Goal: Task Accomplishment & Management: Manage account settings

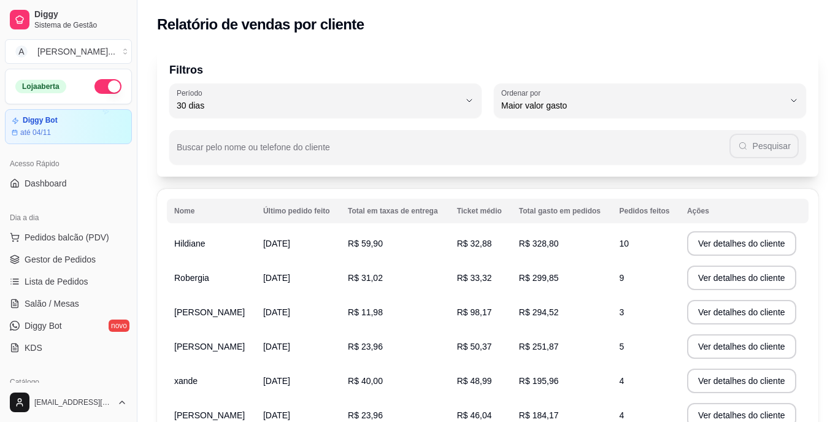
select select "30"
select select "HIGHEST_TOTAL_SPENT_WITH_ORDERS"
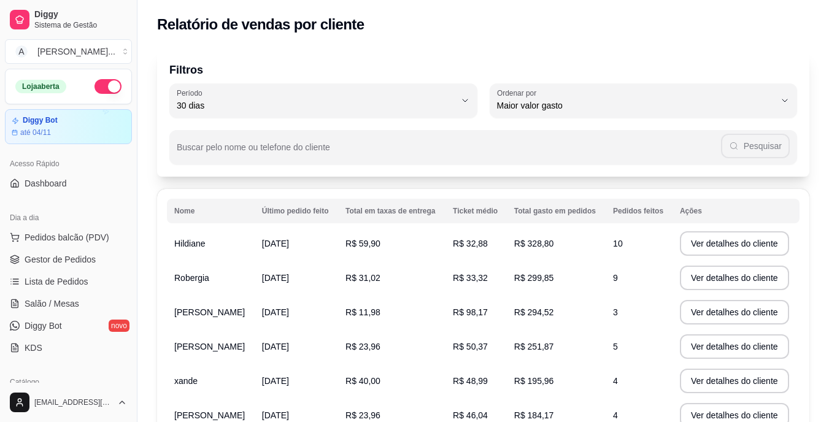
scroll to position [226, 0]
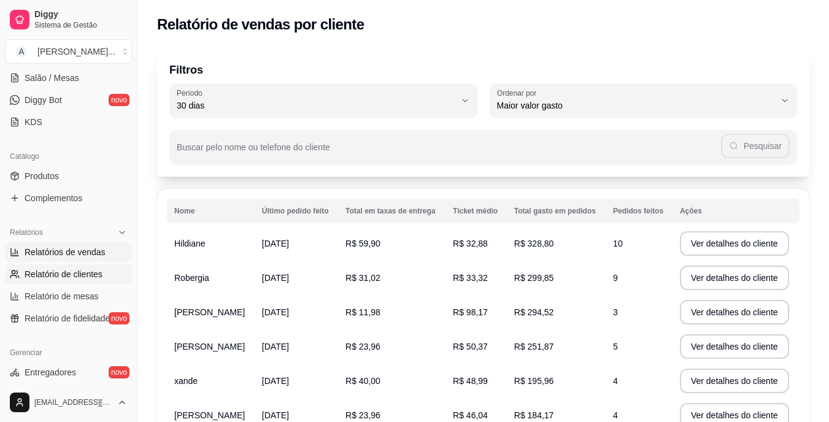
click at [51, 256] on span "Relatórios de vendas" at bounding box center [65, 252] width 81 height 12
select select "ALL"
select select "0"
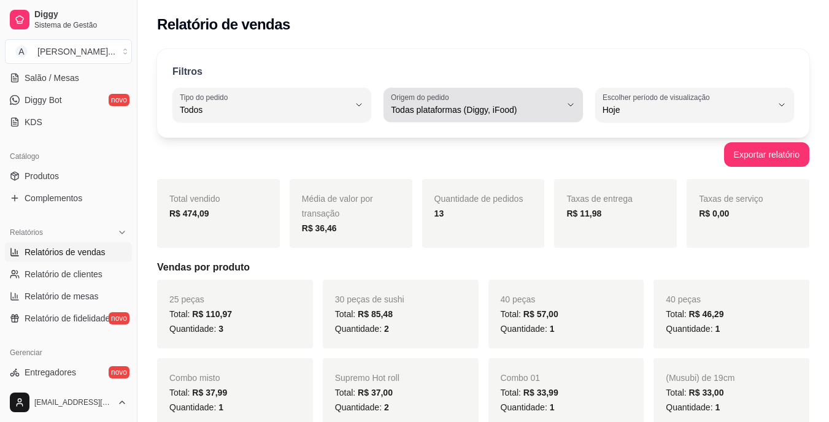
click at [488, 115] on span "Todas plataformas (Diggy, iFood)" at bounding box center [475, 110] width 169 height 12
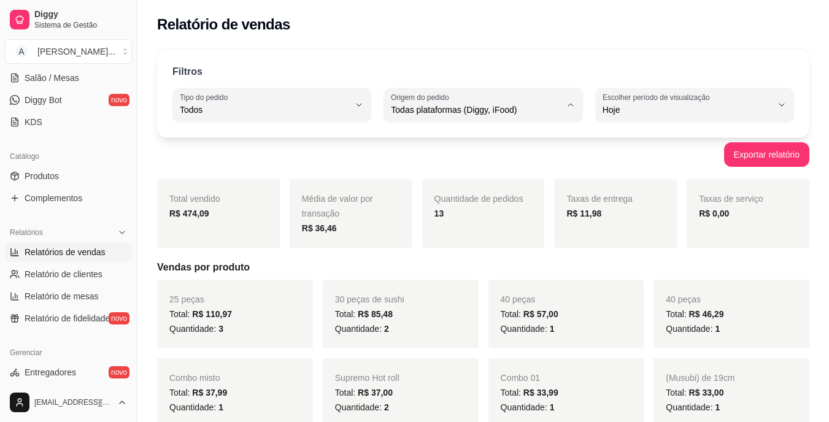
click at [484, 153] on li "Diggy" at bounding box center [483, 159] width 182 height 19
type input "DIGGY"
select select "DIGGY"
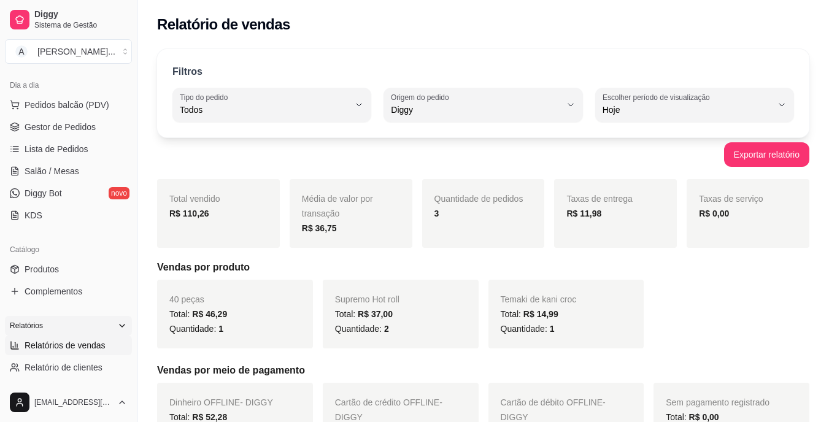
scroll to position [103, 0]
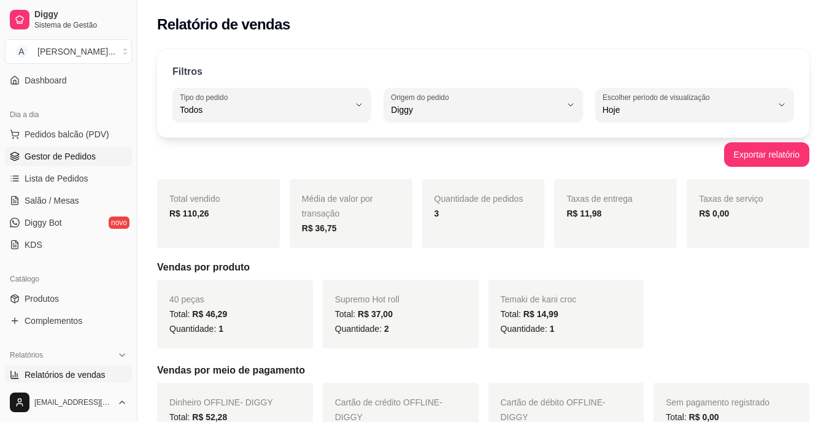
click at [71, 164] on link "Gestor de Pedidos" at bounding box center [68, 157] width 127 height 20
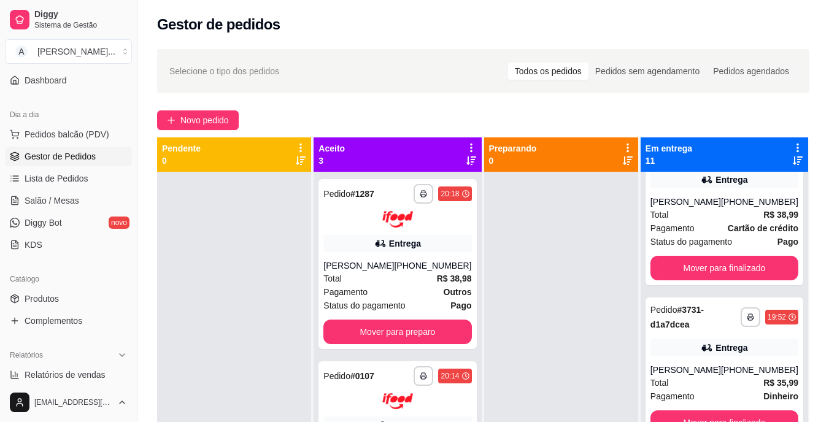
scroll to position [368, 0]
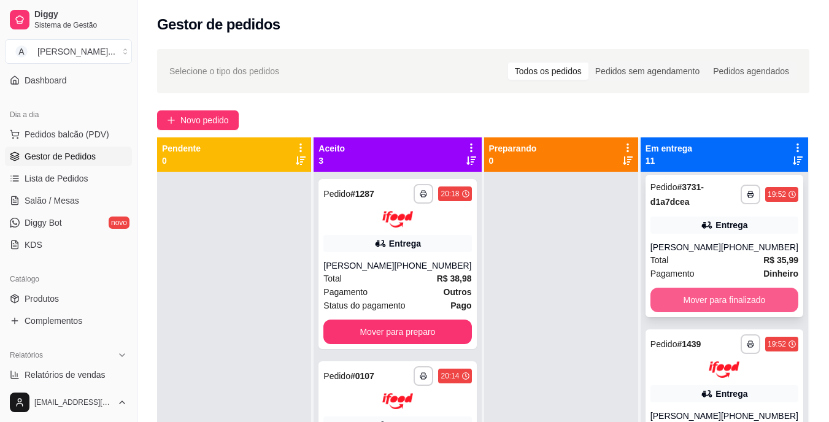
click at [700, 293] on button "Mover para finalizado" at bounding box center [724, 300] width 148 height 25
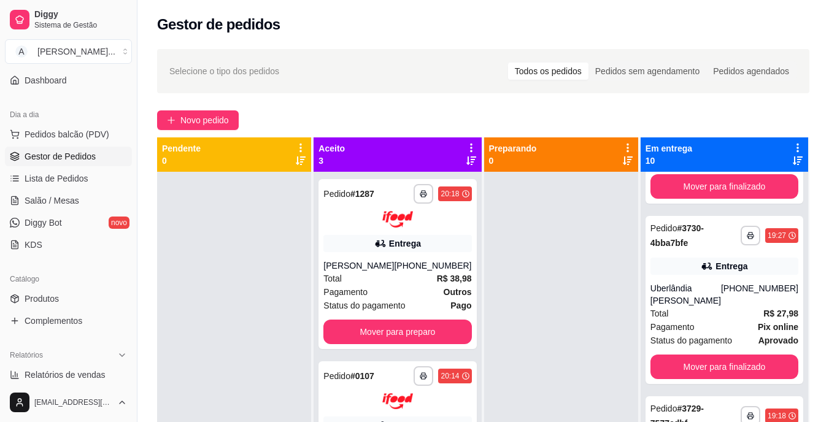
scroll to position [766, 0]
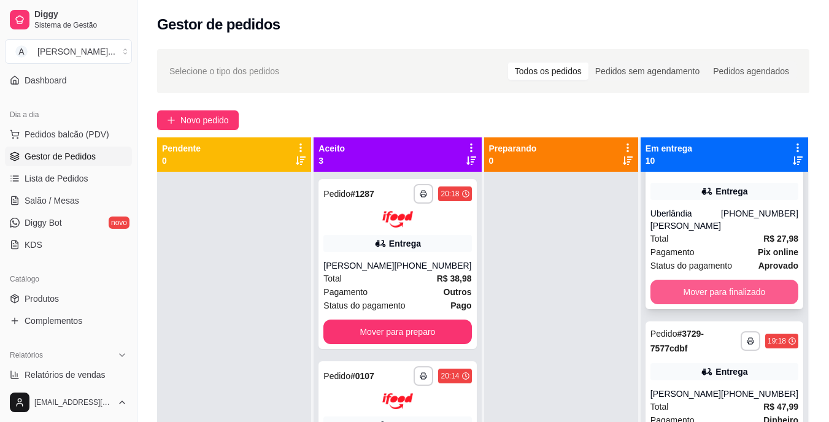
click at [686, 304] on button "Mover para finalizado" at bounding box center [724, 292] width 148 height 25
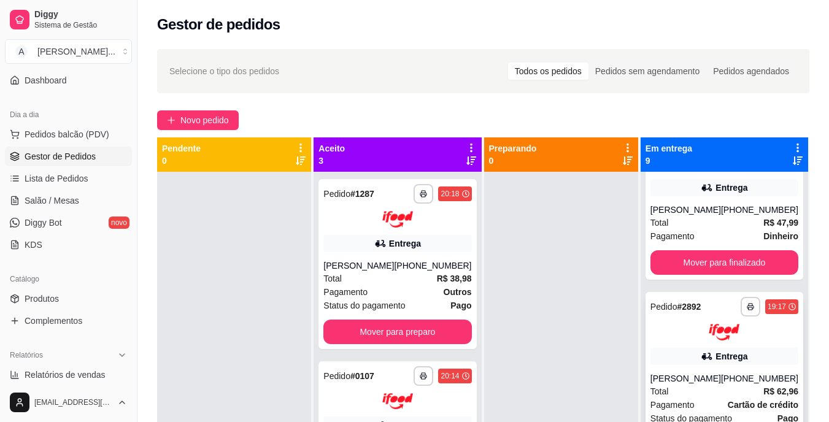
scroll to position [708, 0]
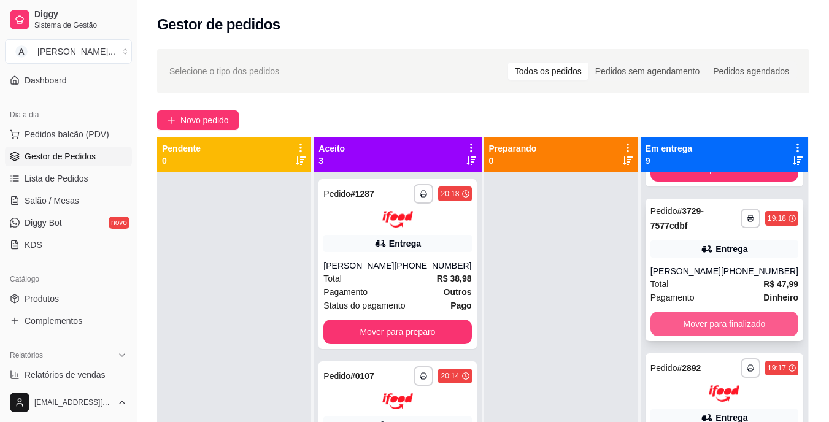
click at [692, 336] on button "Mover para finalizado" at bounding box center [724, 324] width 148 height 25
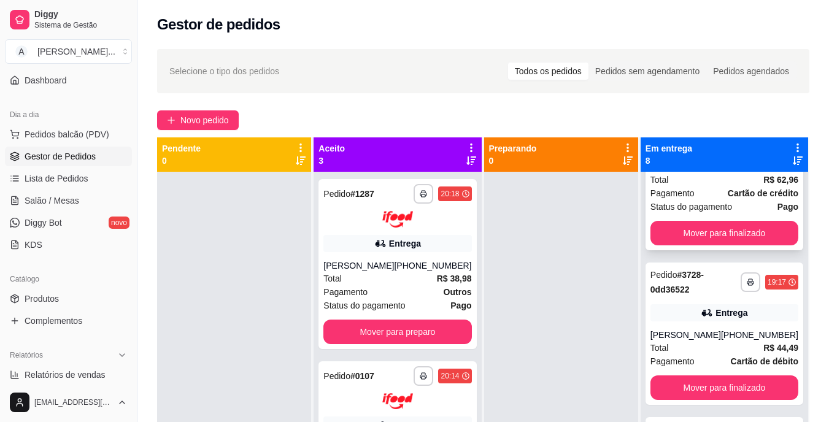
scroll to position [892, 0]
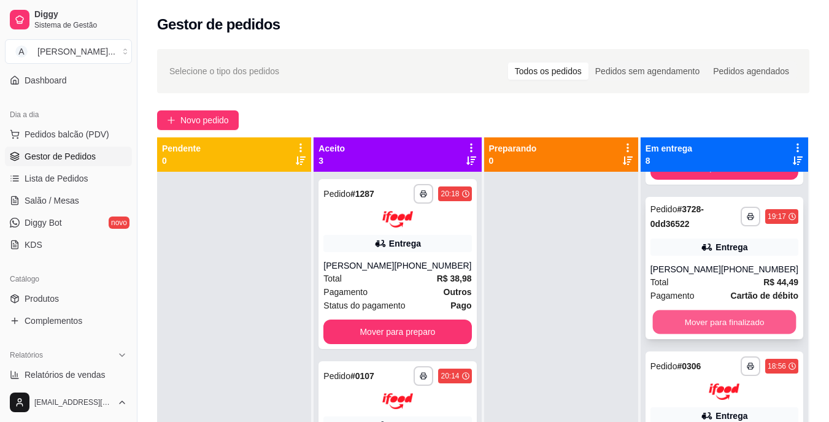
click at [705, 334] on button "Mover para finalizado" at bounding box center [724, 322] width 144 height 24
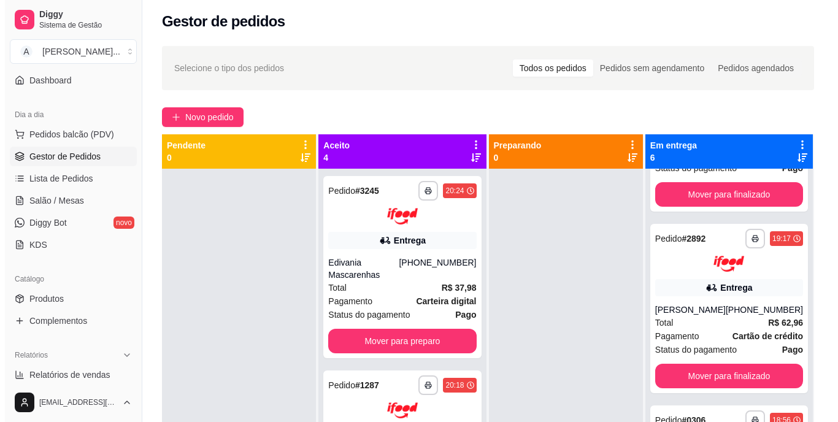
scroll to position [486, 0]
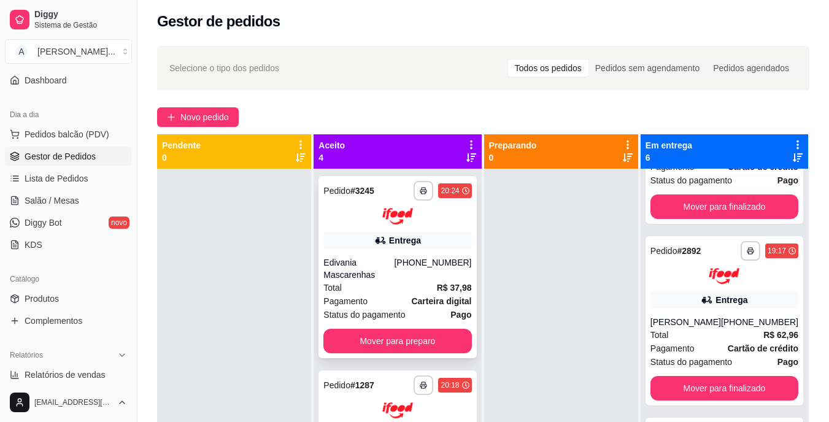
click at [415, 280] on div "(08) 00700-3020" at bounding box center [432, 268] width 77 height 25
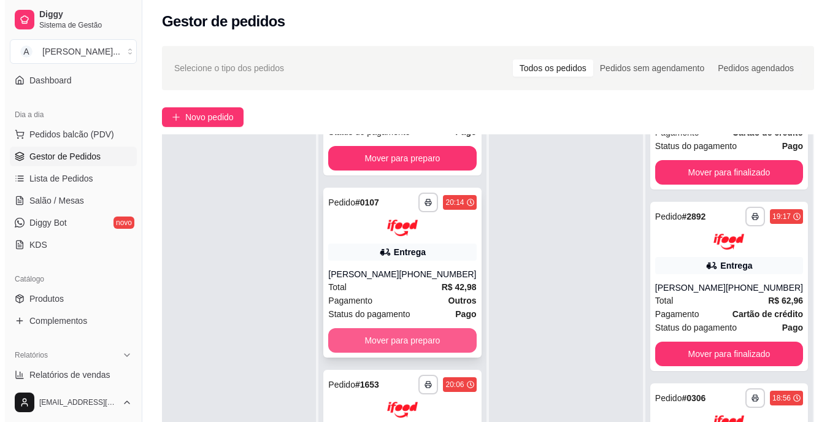
scroll to position [126, 0]
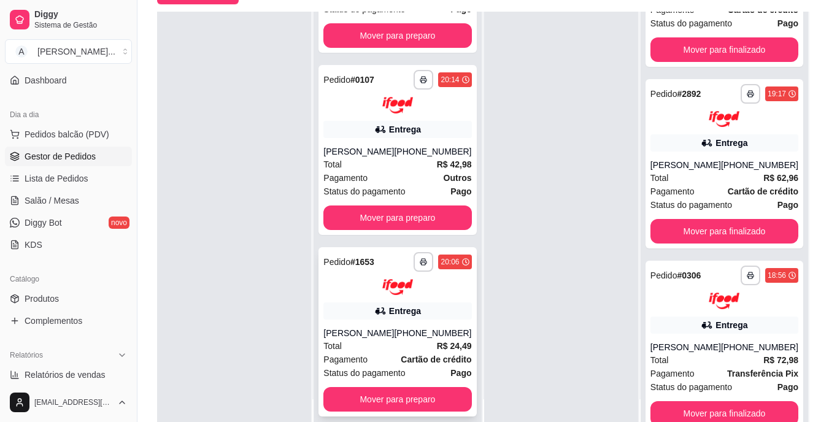
click at [372, 328] on div "Fábio Bezerra da Silva" at bounding box center [358, 333] width 71 height 12
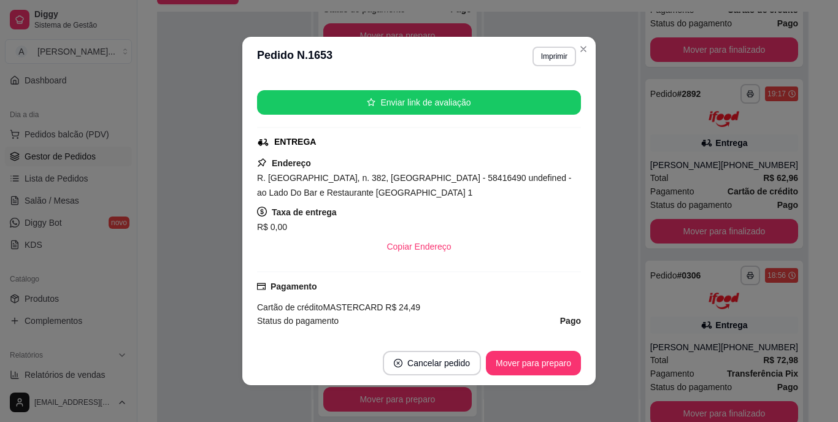
scroll to position [184, 0]
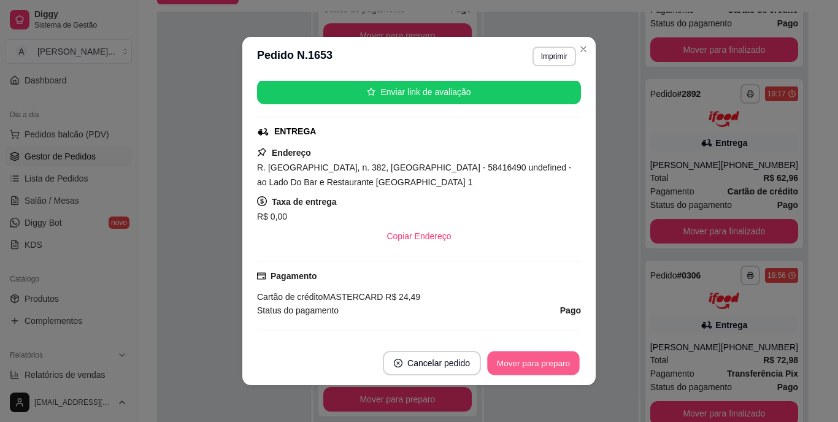
click at [506, 370] on button "Mover para preparo" at bounding box center [533, 364] width 92 height 24
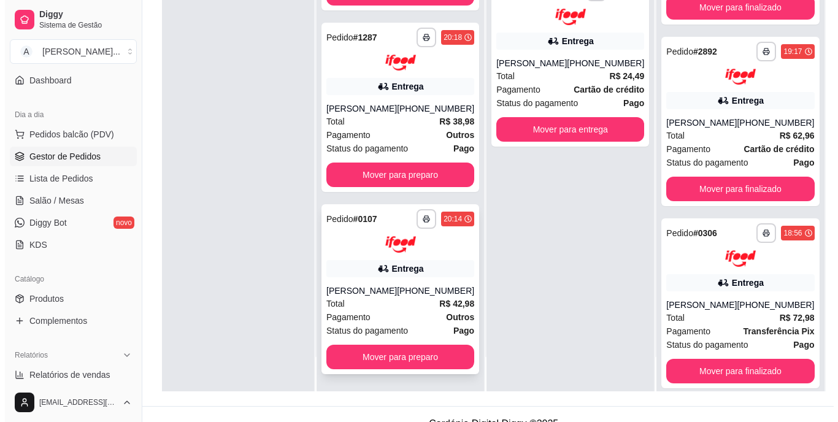
scroll to position [187, 0]
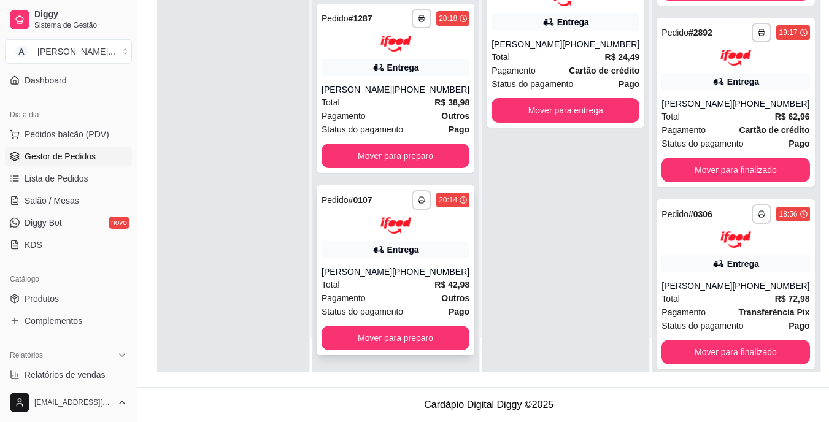
click at [420, 258] on div "Entrega" at bounding box center [396, 249] width 148 height 17
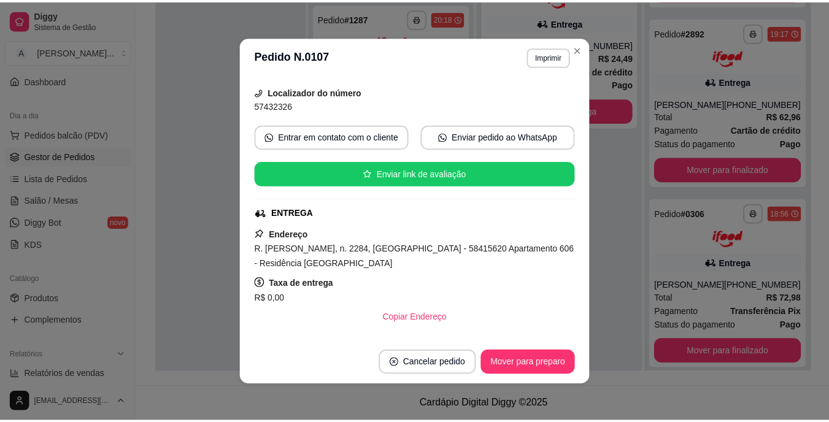
scroll to position [123, 0]
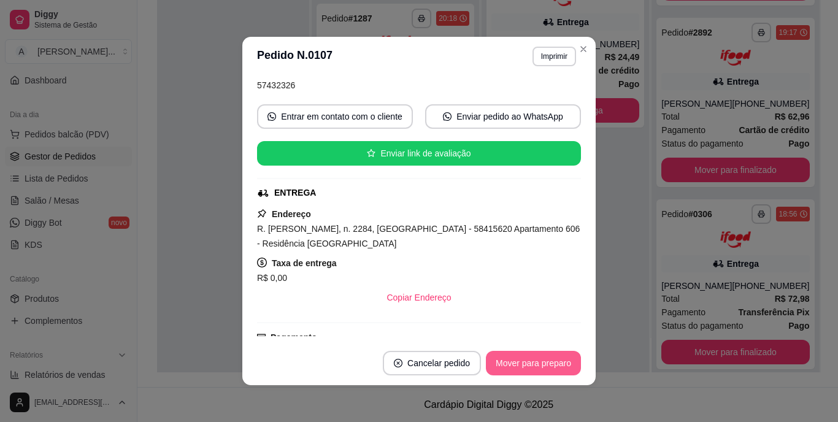
click at [505, 356] on button "Mover para preparo" at bounding box center [533, 363] width 95 height 25
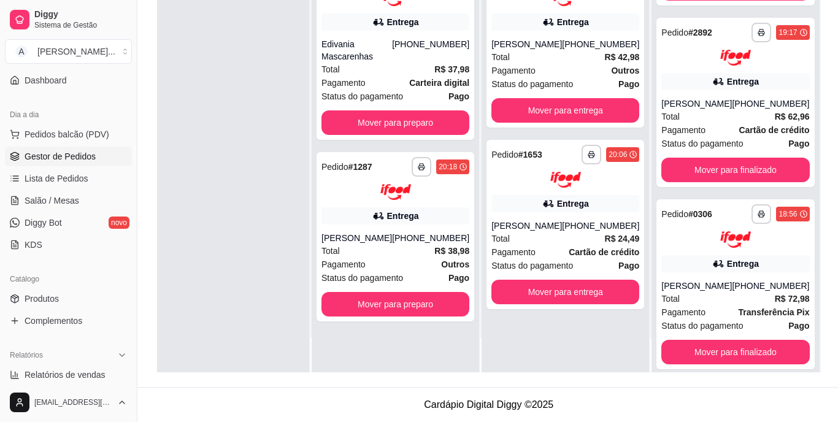
scroll to position [0, 0]
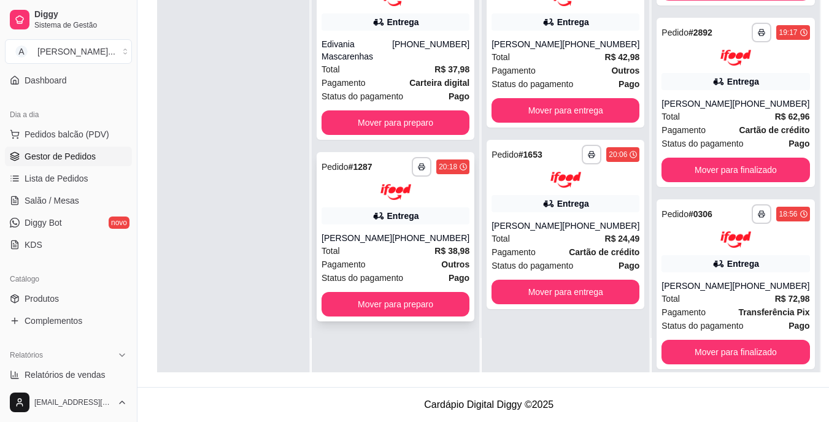
click at [441, 265] on strong "Outros" at bounding box center [455, 265] width 28 height 10
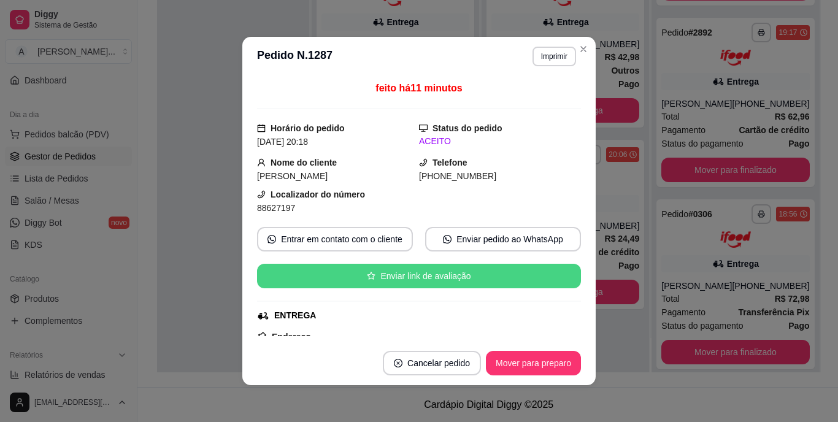
scroll to position [123, 0]
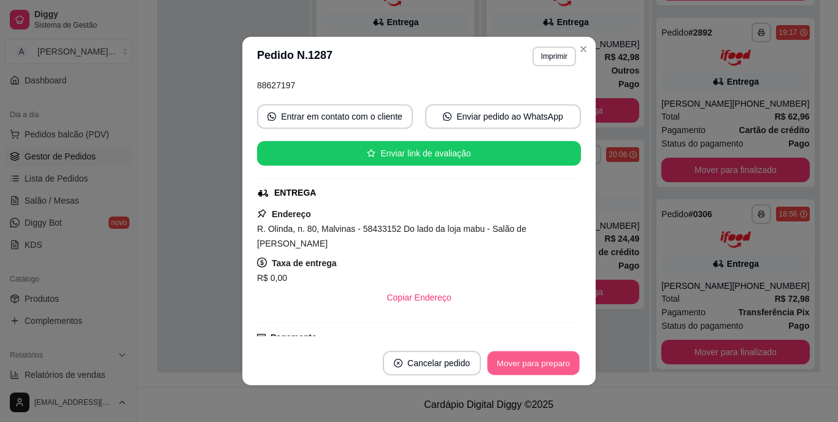
click at [536, 364] on button "Mover para preparo" at bounding box center [533, 364] width 92 height 24
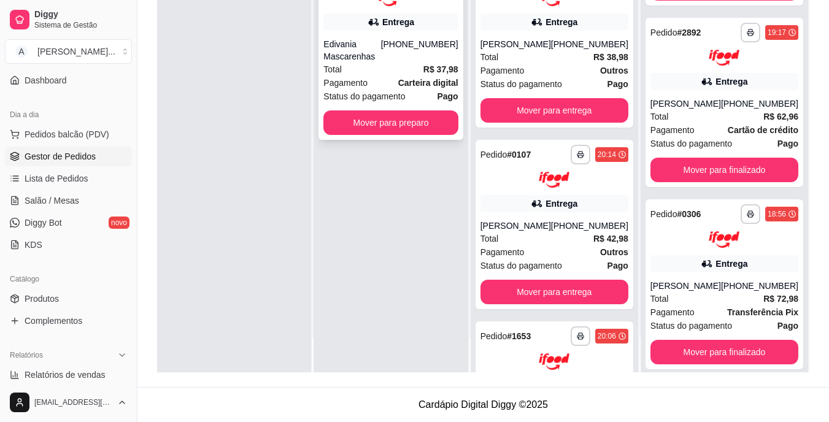
click at [431, 91] on div "Status do pagamento Pago" at bounding box center [390, 96] width 134 height 13
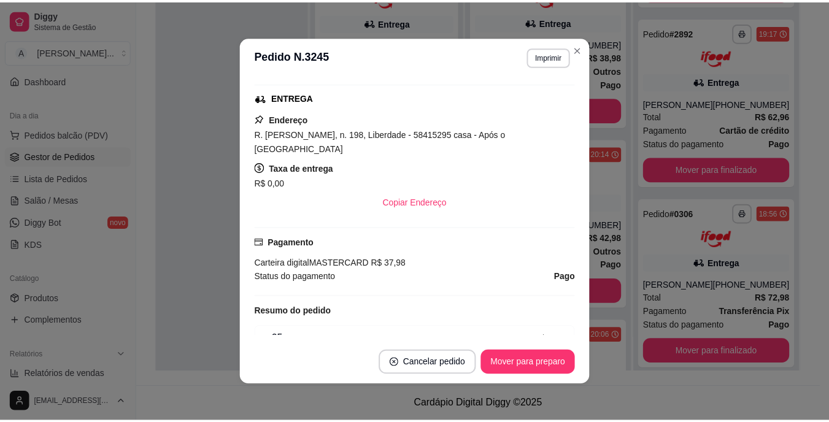
scroll to position [245, 0]
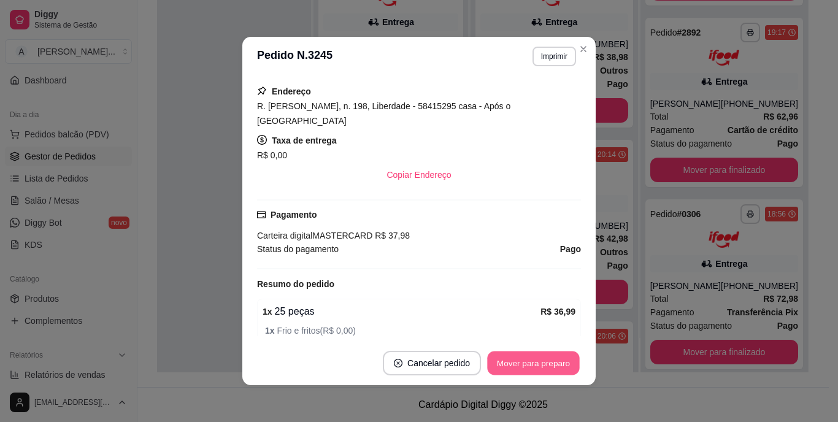
click at [513, 359] on button "Mover para preparo" at bounding box center [533, 364] width 92 height 24
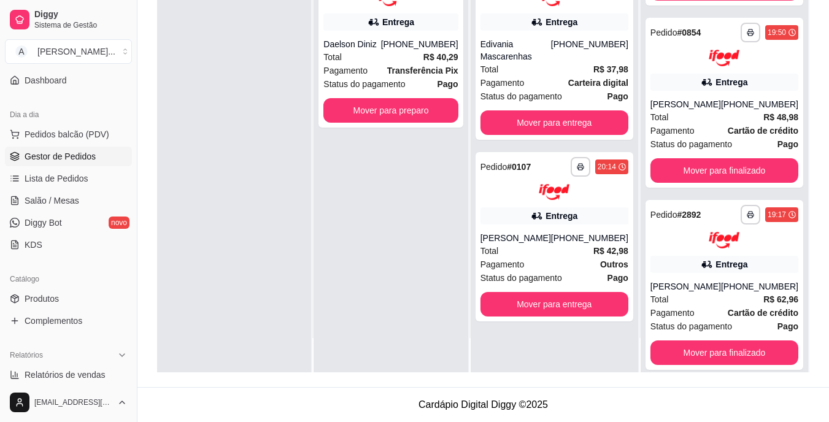
scroll to position [862, 0]
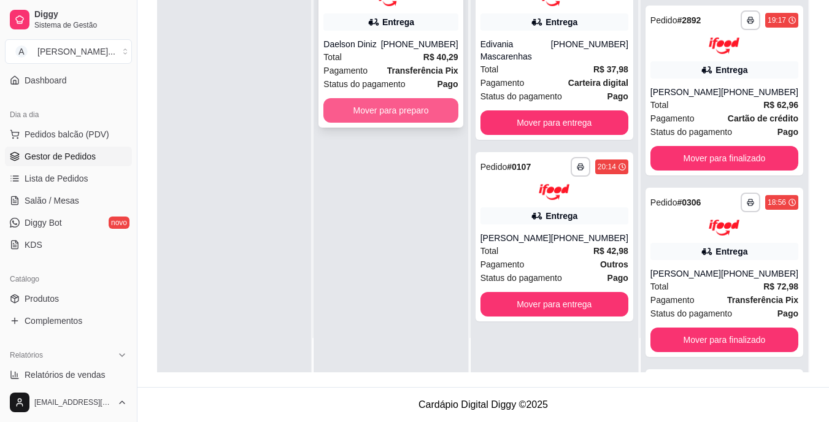
click at [333, 107] on button "Mover para preparo" at bounding box center [390, 110] width 134 height 25
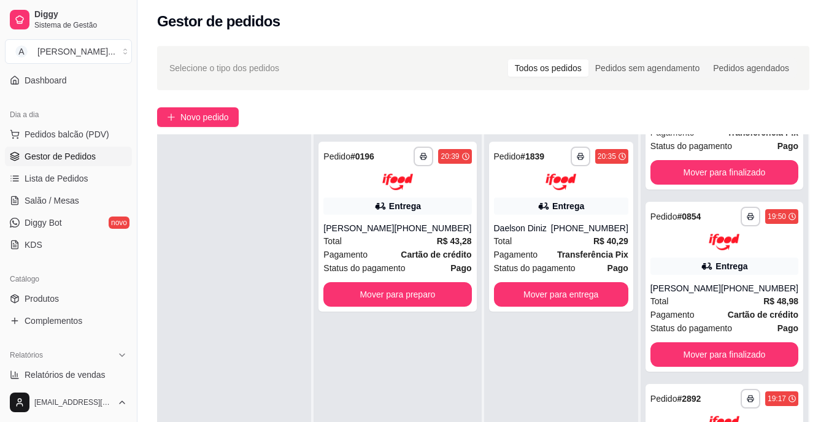
scroll to position [1057, 0]
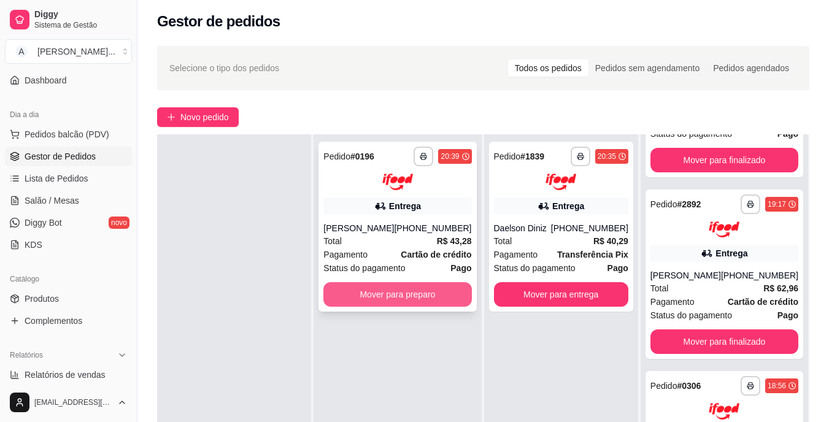
click at [384, 293] on button "Mover para preparo" at bounding box center [397, 294] width 148 height 25
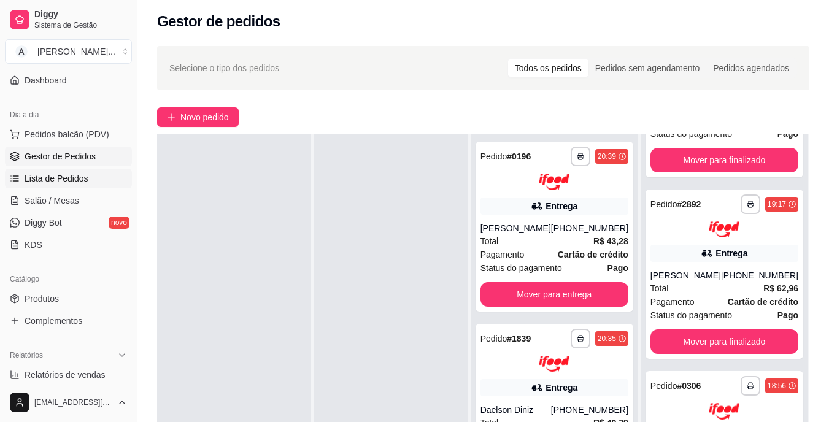
click at [75, 180] on span "Lista de Pedidos" at bounding box center [57, 178] width 64 height 12
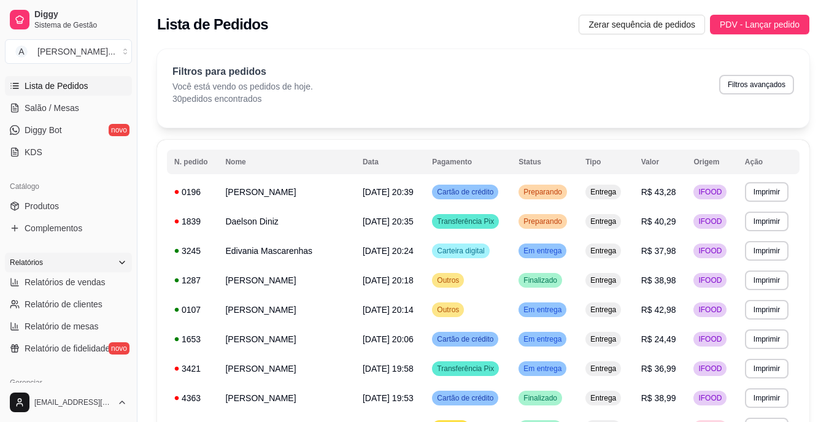
scroll to position [226, 0]
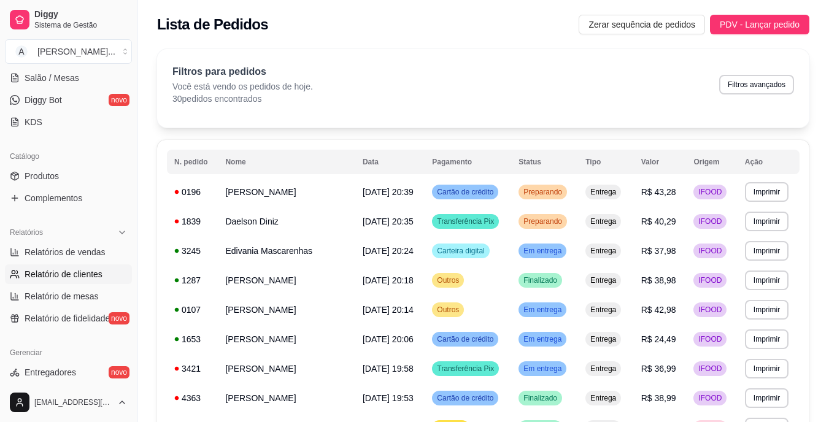
click at [107, 272] on link "Relatório de clientes" at bounding box center [68, 274] width 127 height 20
select select "30"
select select "HIGHEST_TOTAL_SPENT_WITH_ORDERS"
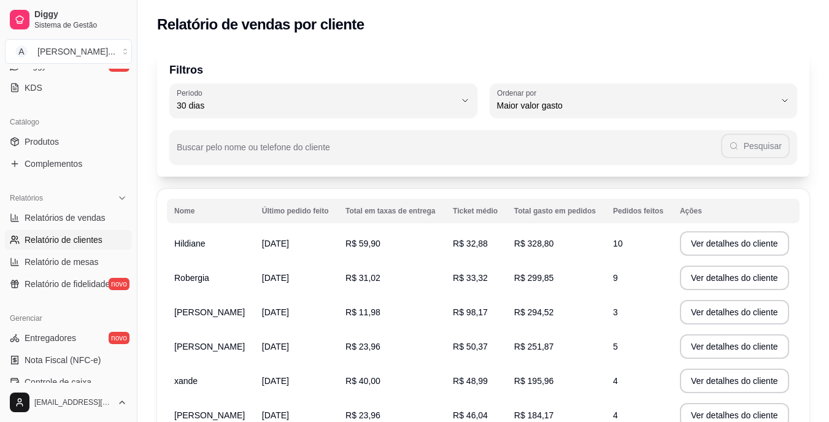
scroll to position [287, 0]
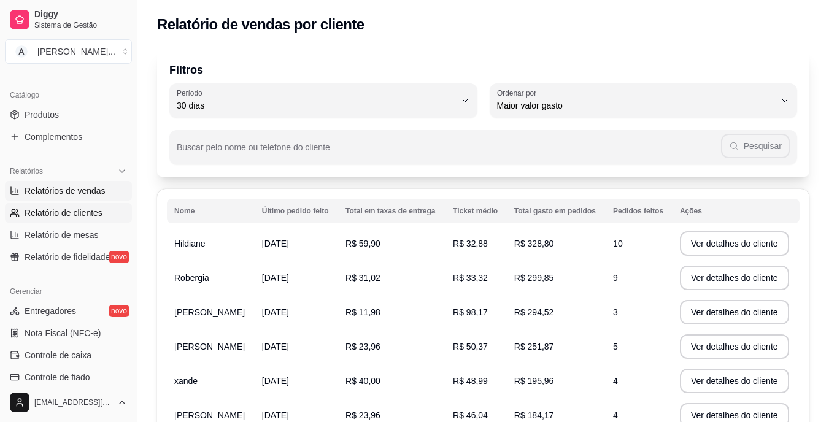
click at [93, 184] on link "Relatórios de vendas" at bounding box center [68, 191] width 127 height 20
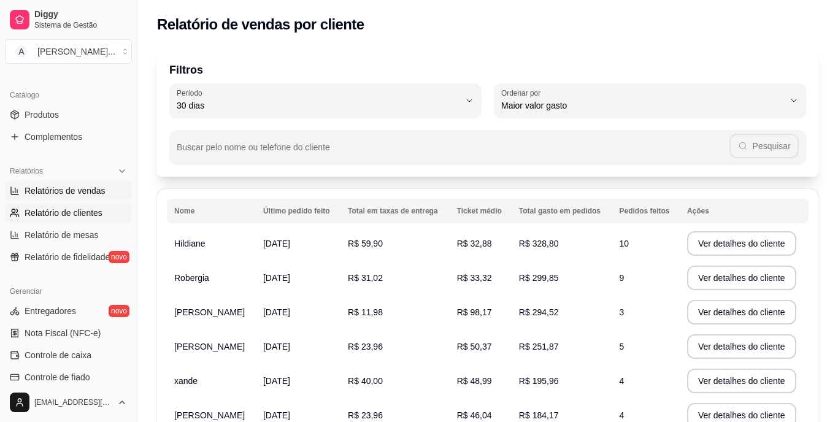
select select "ALL"
select select "0"
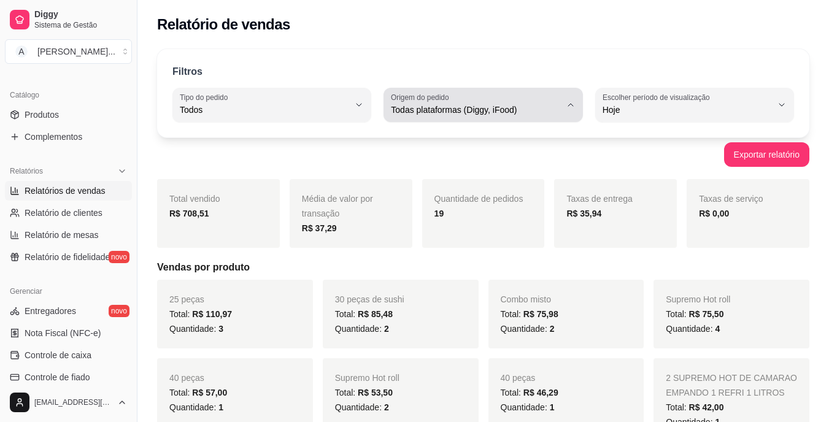
click at [563, 108] on button "Origem do pedido Todas plataformas (Diggy, iFood)" at bounding box center [482, 105] width 199 height 34
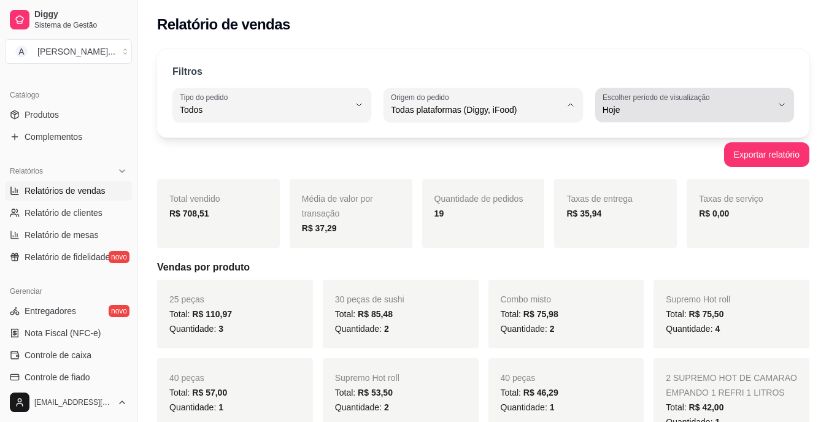
click at [633, 112] on span "Hoje" at bounding box center [687, 110] width 169 height 12
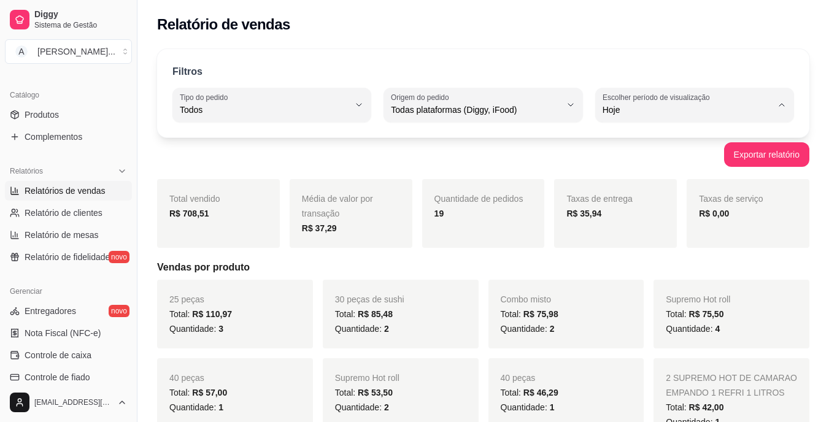
click at [629, 157] on span "Ontem" at bounding box center [688, 159] width 160 height 12
type input "1"
select select "1"
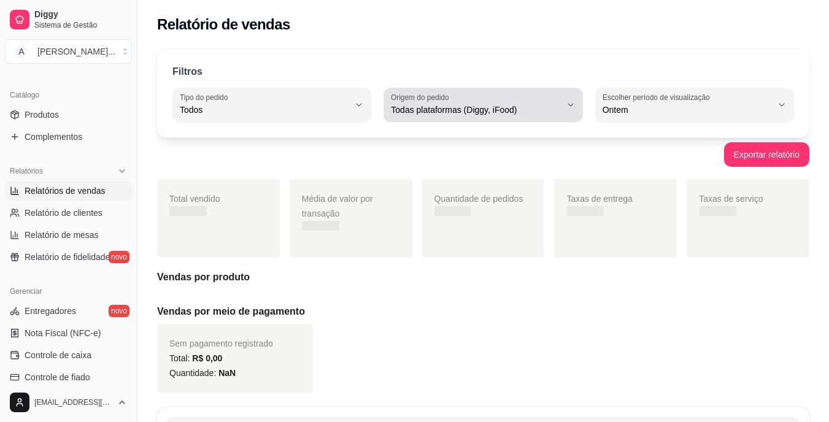
click at [525, 112] on span "Todas plataformas (Diggy, iFood)" at bounding box center [475, 110] width 169 height 12
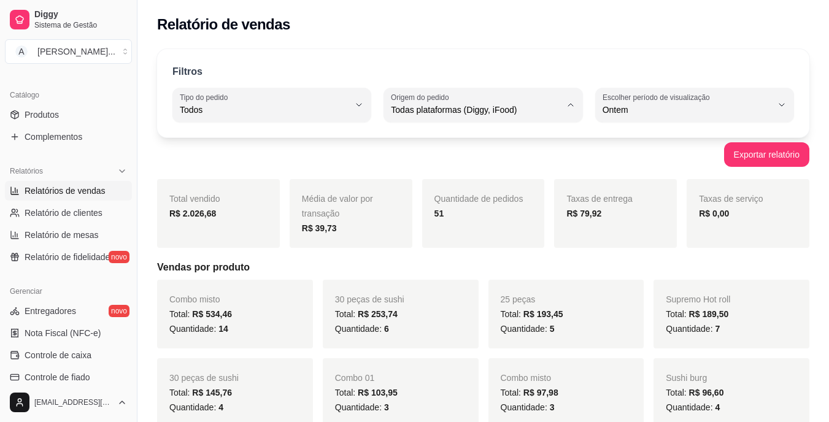
click at [479, 179] on span "iFood" at bounding box center [477, 180] width 160 height 12
type input "IFOOD"
select select "IFOOD"
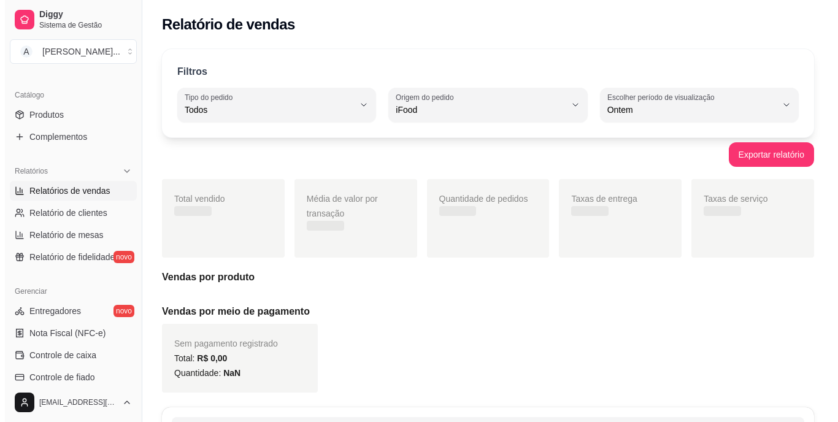
scroll to position [12, 0]
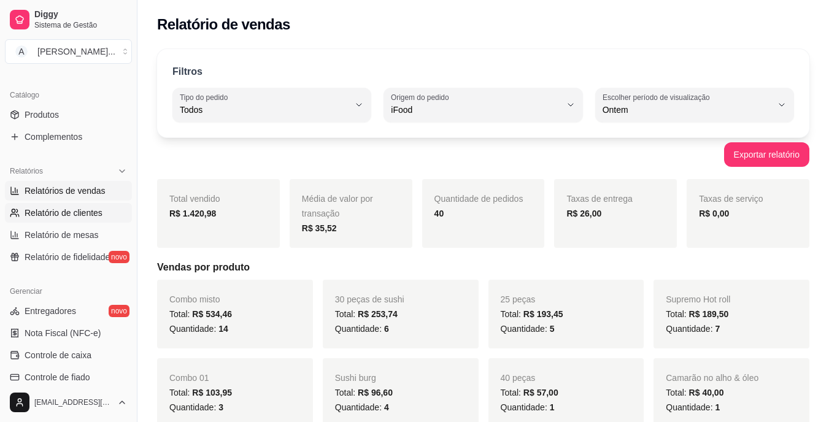
click at [90, 216] on span "Relatório de clientes" at bounding box center [64, 213] width 78 height 12
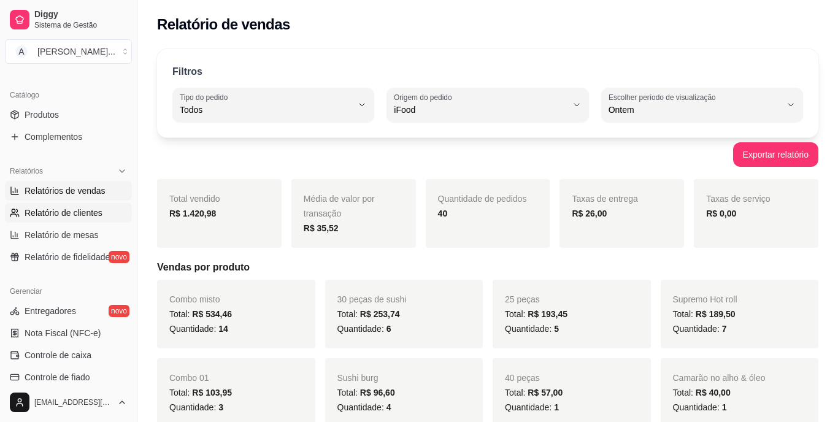
select select "30"
select select "HIGHEST_TOTAL_SPENT_WITH_ORDERS"
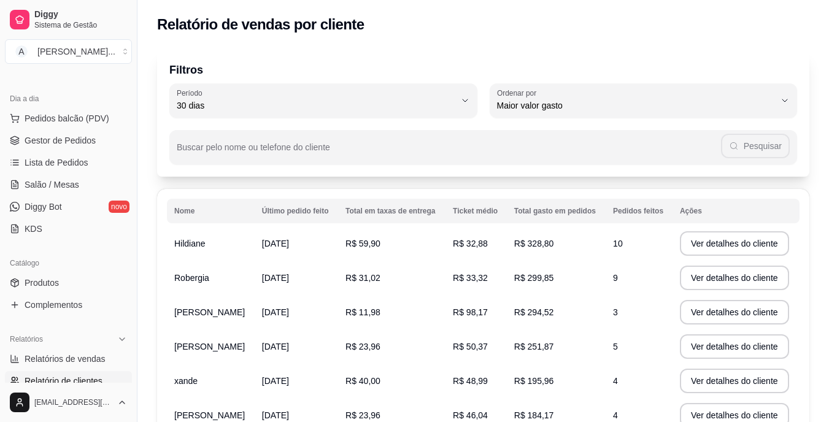
scroll to position [103, 0]
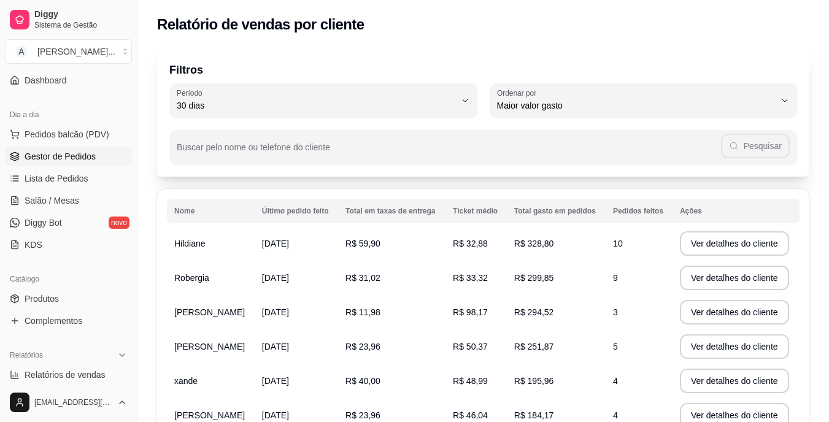
click at [96, 159] on link "Gestor de Pedidos" at bounding box center [68, 157] width 127 height 20
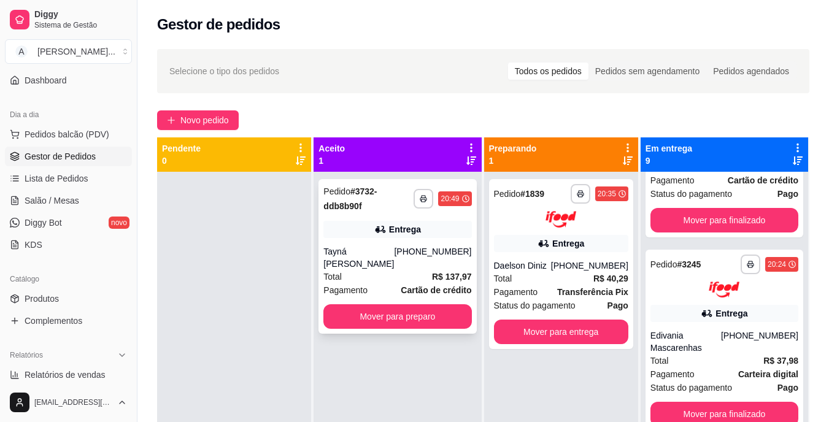
scroll to position [123, 0]
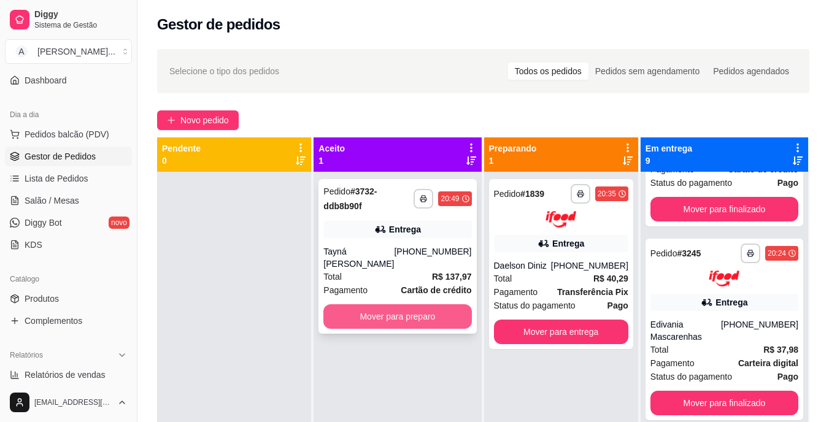
click at [449, 322] on button "Mover para preparo" at bounding box center [397, 316] width 148 height 25
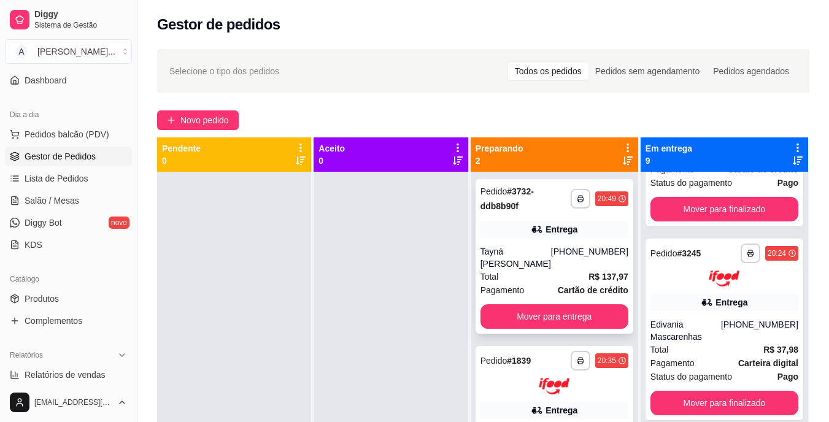
click at [584, 257] on div "(83) 98839-5153" at bounding box center [589, 257] width 77 height 25
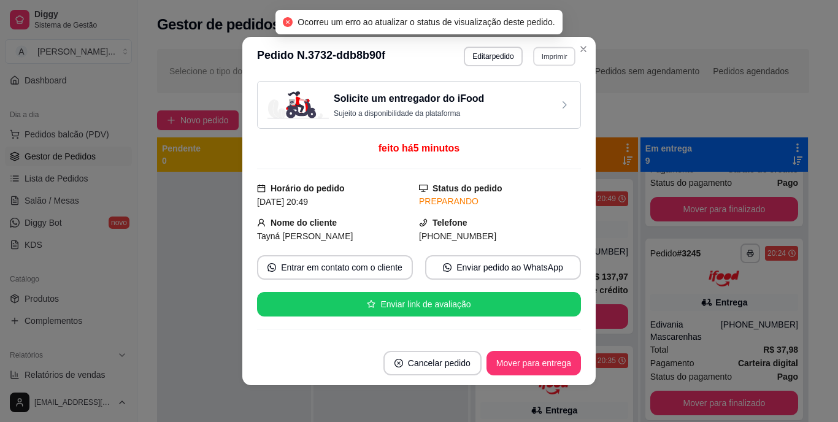
click at [551, 59] on button "Imprimir" at bounding box center [554, 56] width 42 height 19
click at [546, 103] on button "IMPRESSORA" at bounding box center [528, 100] width 89 height 20
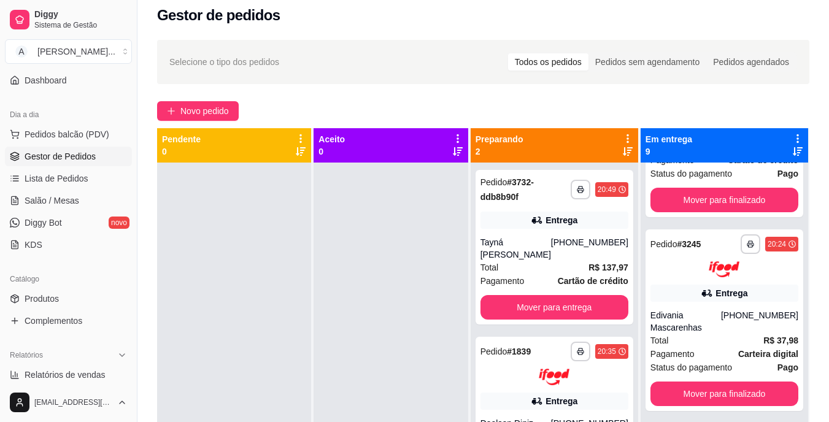
scroll to position [0, 0]
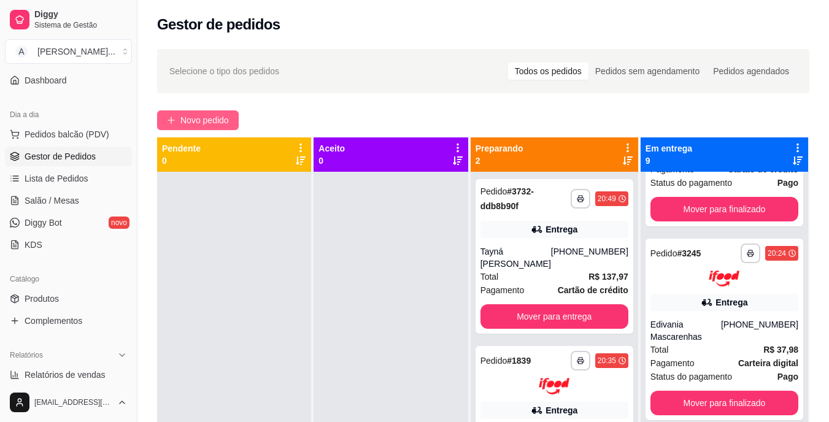
click at [216, 121] on span "Novo pedido" at bounding box center [204, 120] width 48 height 13
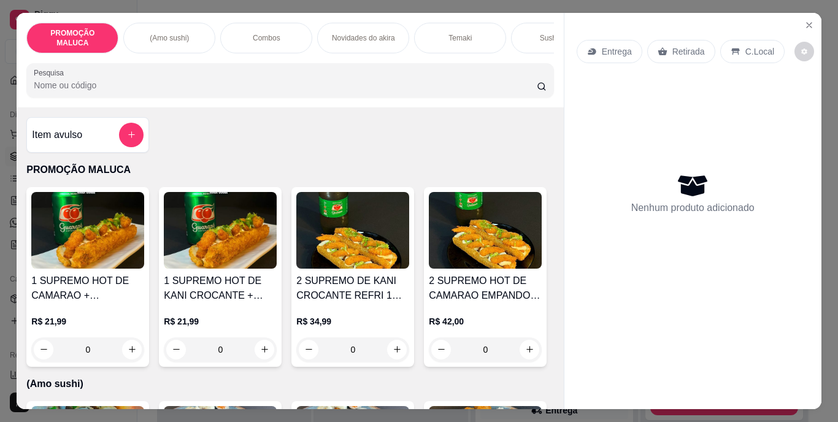
click at [296, 328] on p "R$ 34,99" at bounding box center [352, 321] width 113 height 12
click at [804, 21] on icon "Close" at bounding box center [809, 25] width 10 height 10
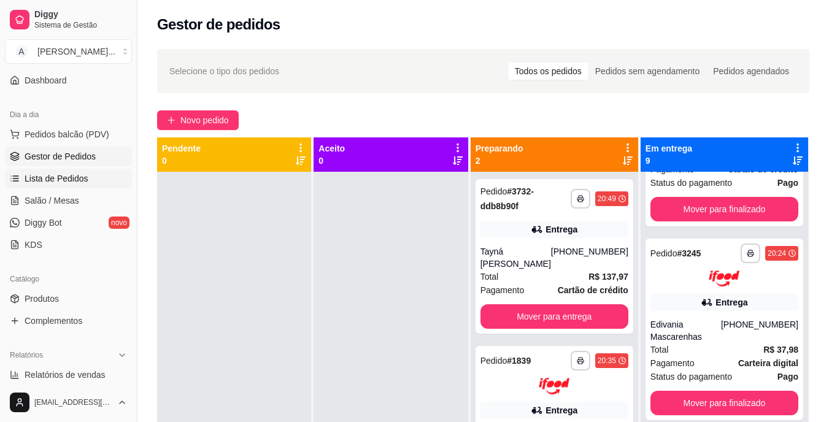
click at [76, 173] on span "Lista de Pedidos" at bounding box center [57, 178] width 64 height 12
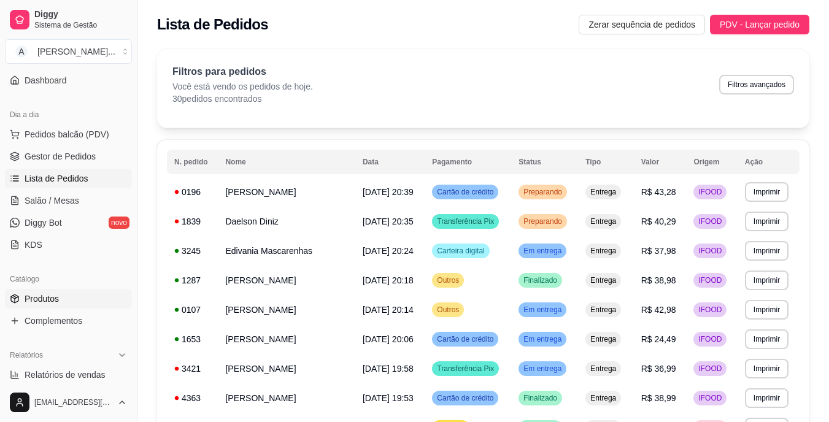
scroll to position [164, 0]
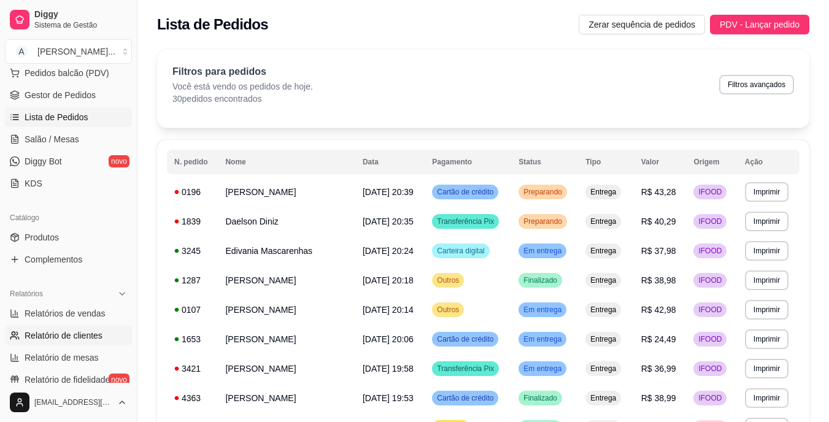
click at [91, 333] on span "Relatório de clientes" at bounding box center [64, 336] width 78 height 12
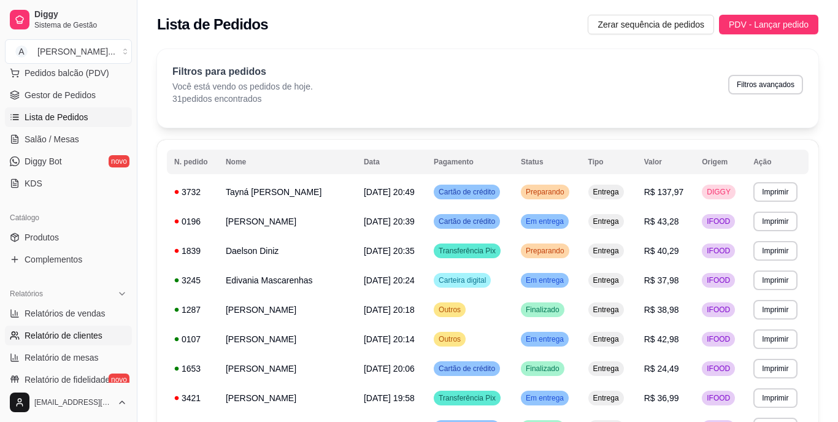
select select "30"
select select "HIGHEST_TOTAL_SPENT_WITH_ORDERS"
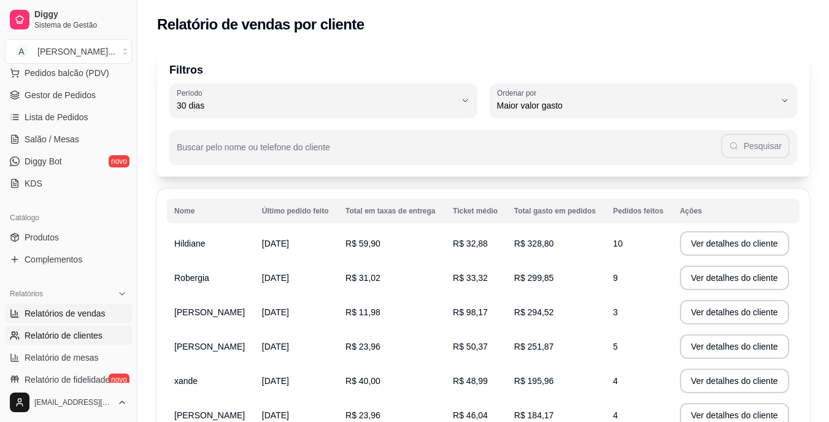
scroll to position [226, 0]
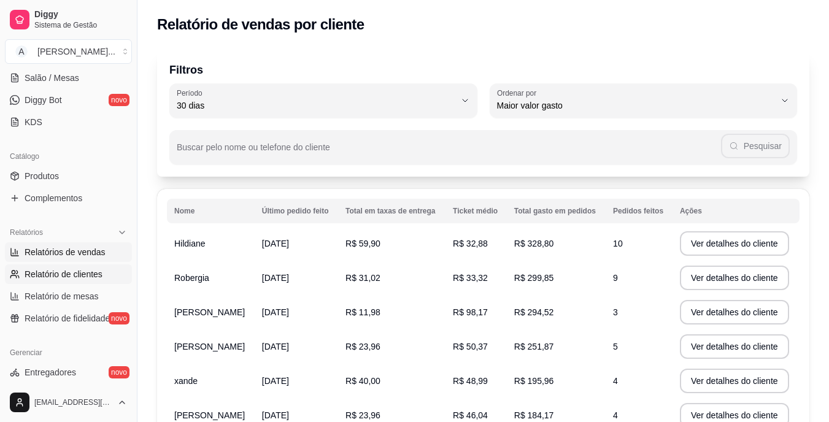
click at [83, 255] on span "Relatórios de vendas" at bounding box center [65, 252] width 81 height 12
select select "ALL"
select select "0"
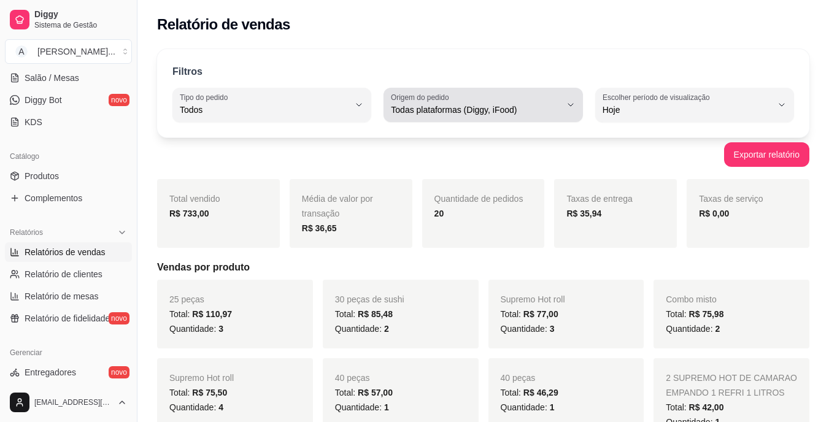
click at [568, 107] on icon "button" at bounding box center [571, 105] width 10 height 10
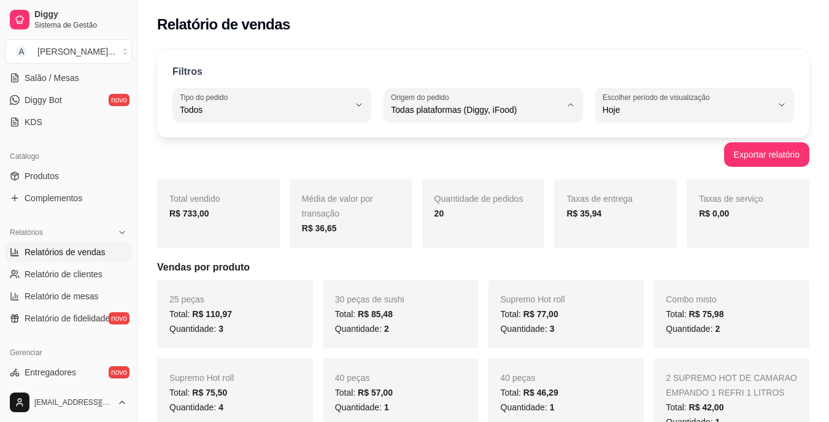
click at [518, 177] on span "iFood" at bounding box center [477, 180] width 160 height 12
type input "IFOOD"
select select "IFOOD"
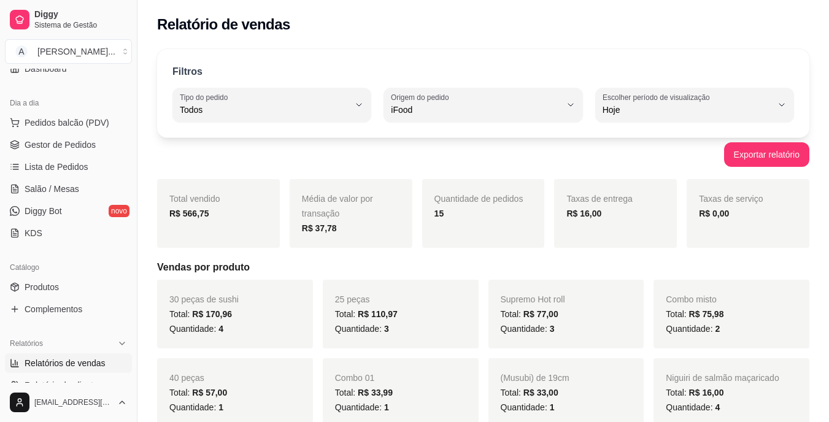
scroll to position [103, 0]
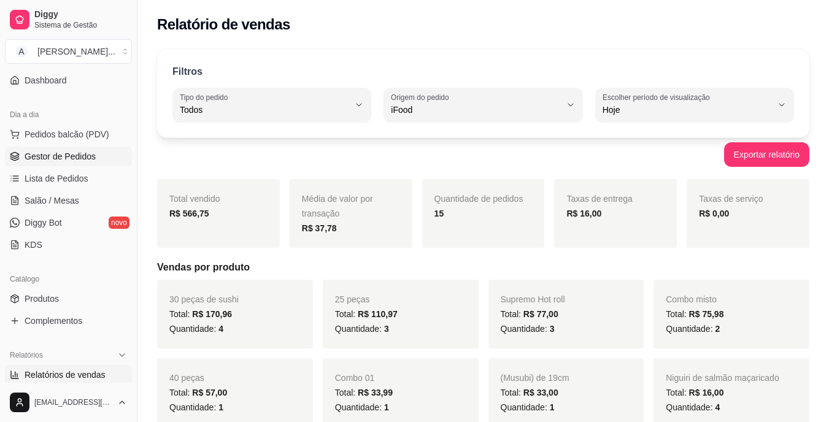
click at [87, 160] on span "Gestor de Pedidos" at bounding box center [60, 156] width 71 height 12
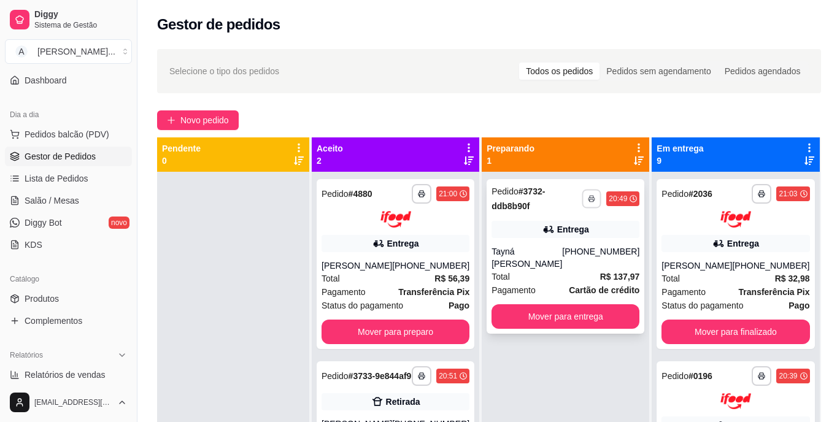
click at [588, 201] on icon "button" at bounding box center [591, 198] width 7 height 7
click at [559, 229] on div "Escolha a impressora IMPRESSORA" at bounding box center [547, 233] width 101 height 42
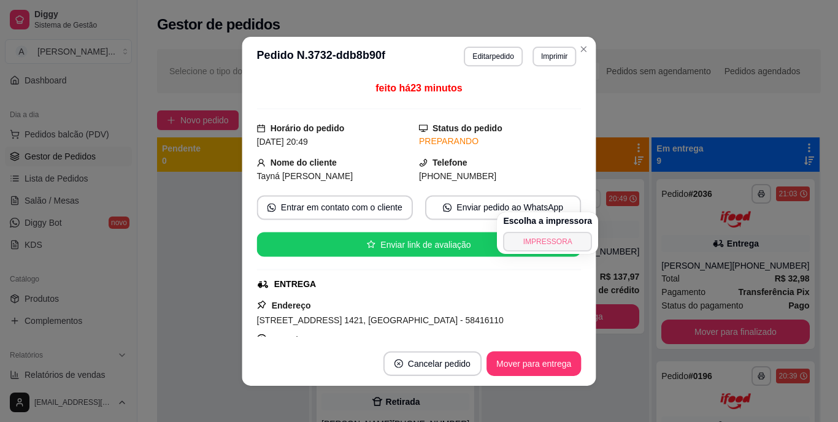
click at [565, 242] on button "IMPRESSORA" at bounding box center [547, 242] width 89 height 20
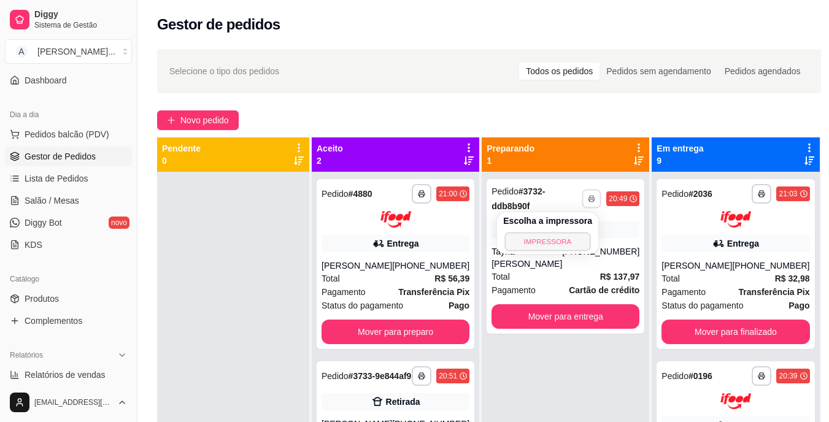
click at [547, 243] on button "IMPRESSORA" at bounding box center [547, 241] width 86 height 19
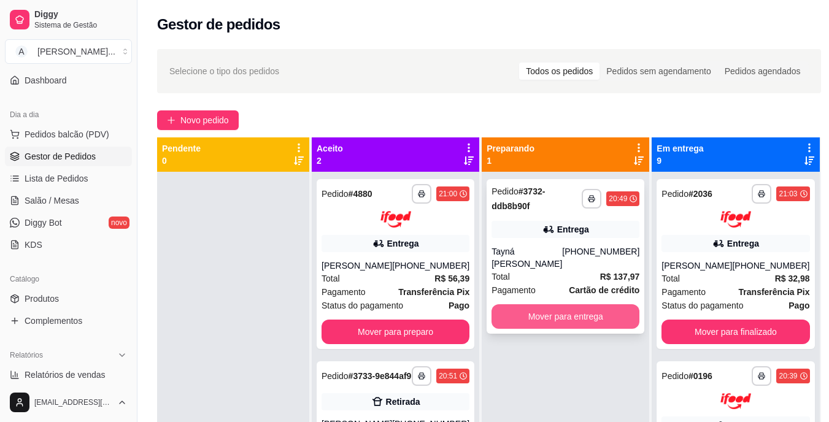
click at [521, 314] on button "Mover para entrega" at bounding box center [565, 316] width 148 height 25
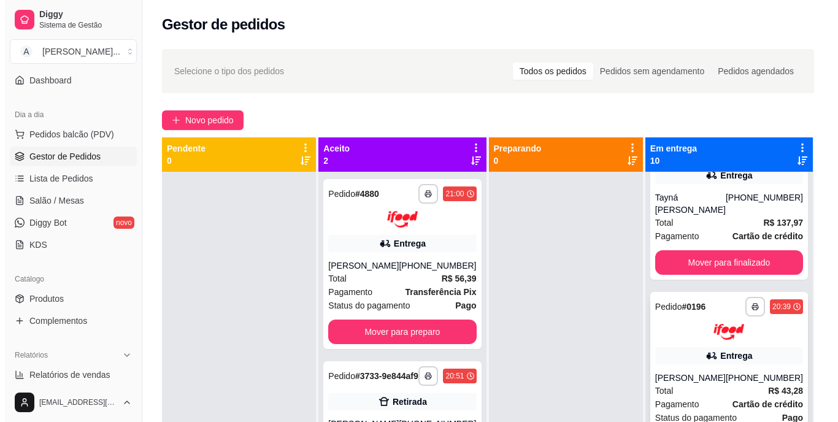
scroll to position [245, 0]
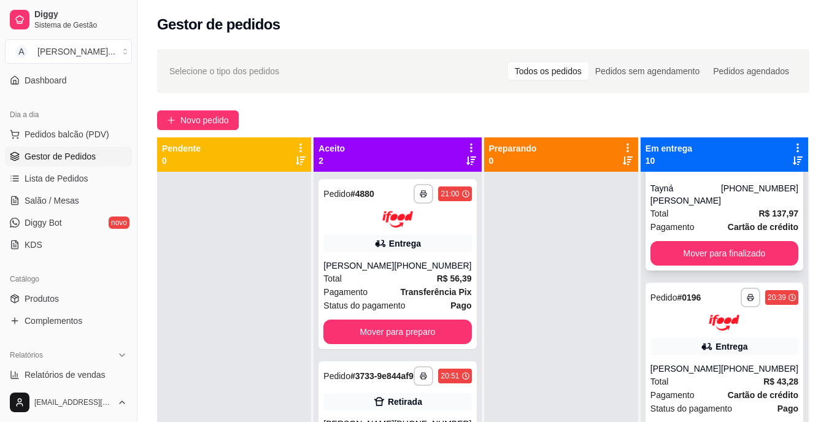
click at [692, 223] on span "Pagamento" at bounding box center [672, 226] width 44 height 13
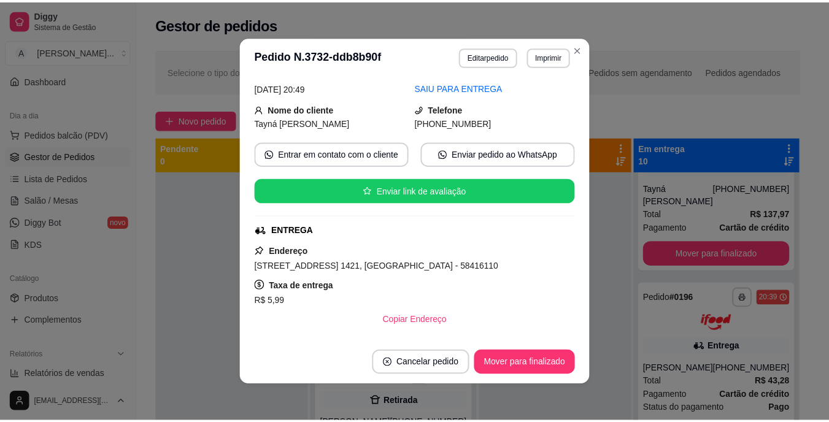
scroll to position [123, 0]
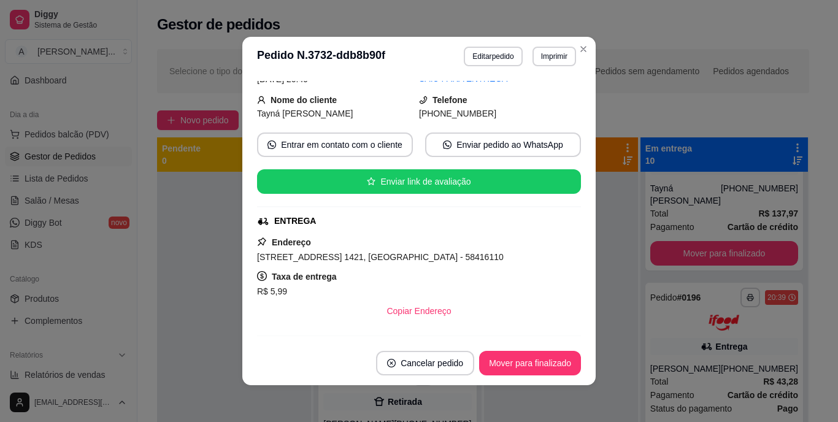
click at [369, 260] on span "Rua Damasco, n. 1421, Santa Rosa - 58416110" at bounding box center [380, 257] width 247 height 10
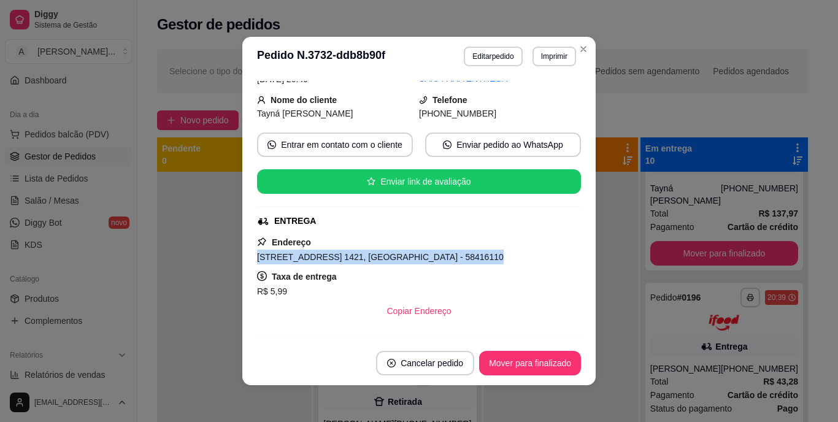
click at [369, 260] on span "Rua Damasco, n. 1421, Santa Rosa - 58416110" at bounding box center [380, 257] width 247 height 10
copy span "Rua Damasco, n. 1421, Santa Rosa - 58416110"
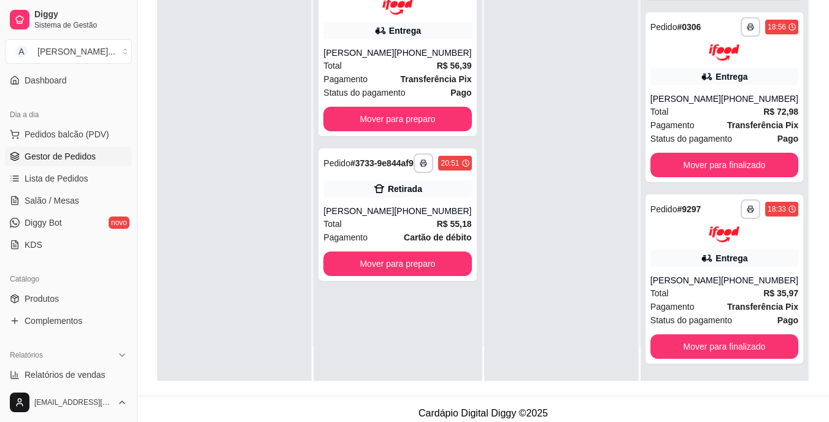
scroll to position [184, 0]
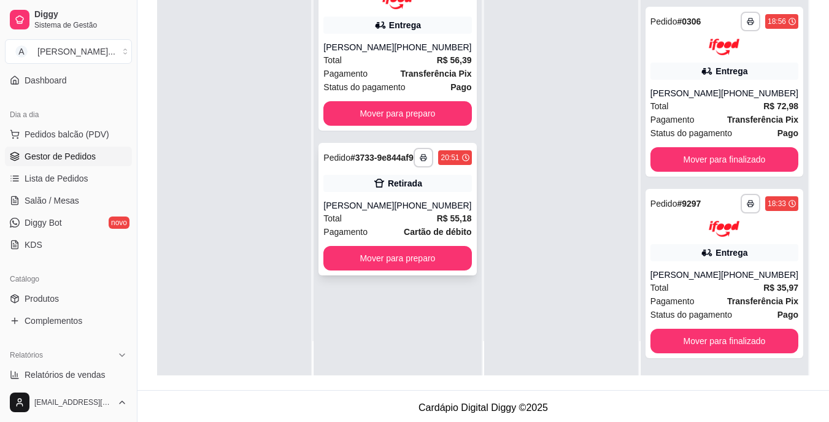
click at [425, 212] on div "(83) 99810-9009" at bounding box center [432, 205] width 77 height 12
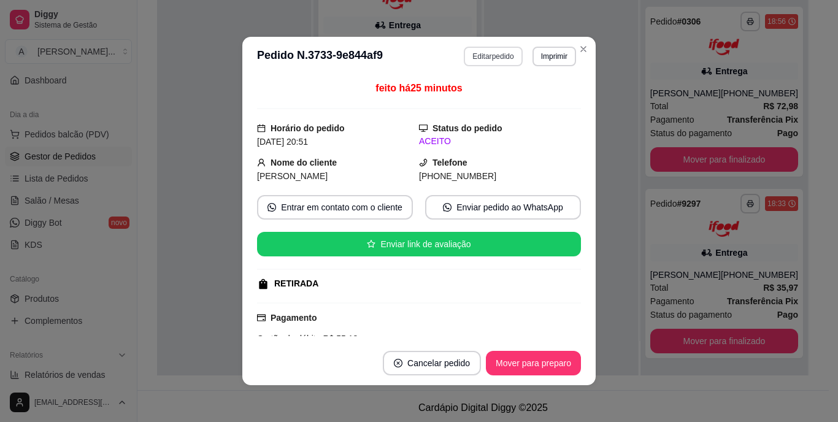
click at [503, 59] on button "Editar pedido" at bounding box center [493, 57] width 58 height 20
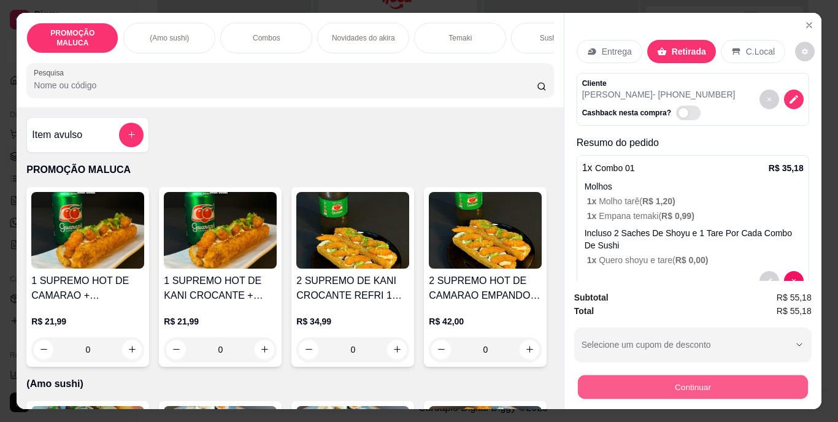
click at [661, 382] on button "Continuar" at bounding box center [692, 388] width 230 height 24
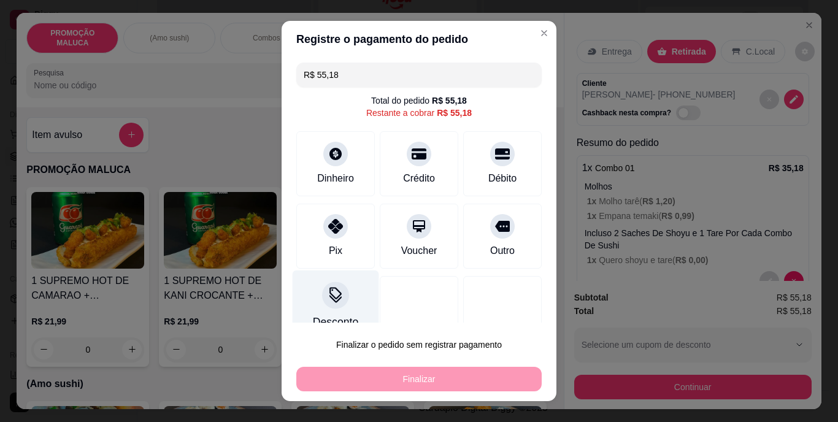
click at [330, 295] on icon at bounding box center [336, 296] width 16 height 16
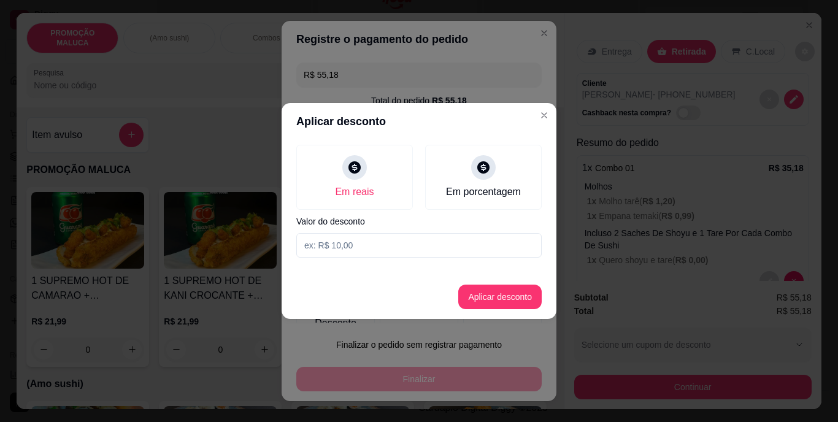
click at [360, 249] on input at bounding box center [418, 245] width 245 height 25
type input "1,18"
click at [487, 288] on button "Aplicar desconto" at bounding box center [500, 297] width 80 height 24
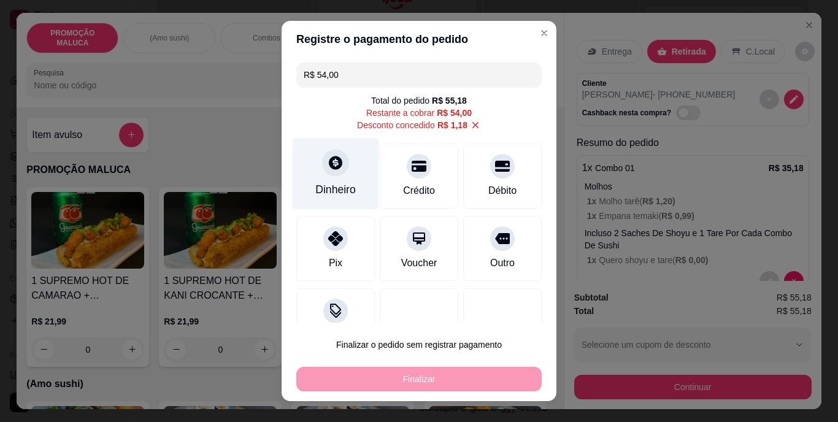
click at [329, 177] on div "Dinheiro" at bounding box center [336, 174] width 87 height 72
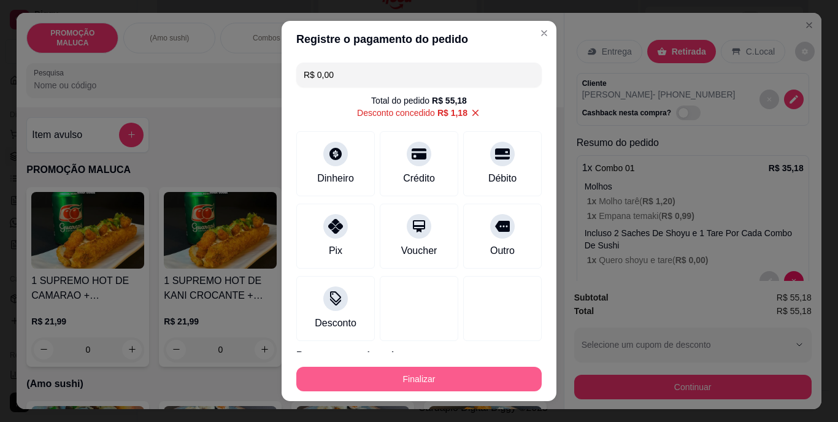
click at [477, 373] on button "Finalizar" at bounding box center [418, 379] width 245 height 25
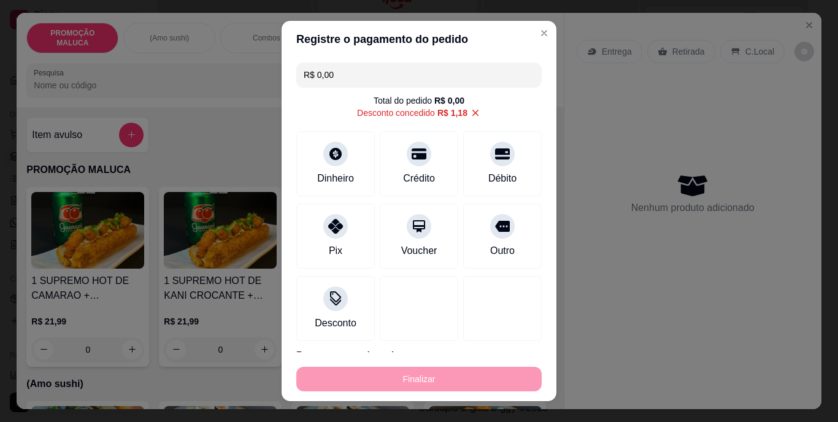
type input "-R$ 55,18"
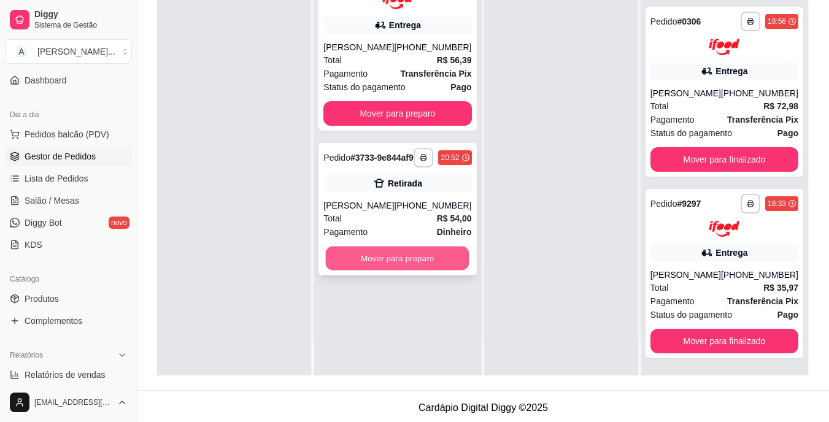
click at [430, 266] on button "Mover para preparo" at bounding box center [398, 258] width 144 height 24
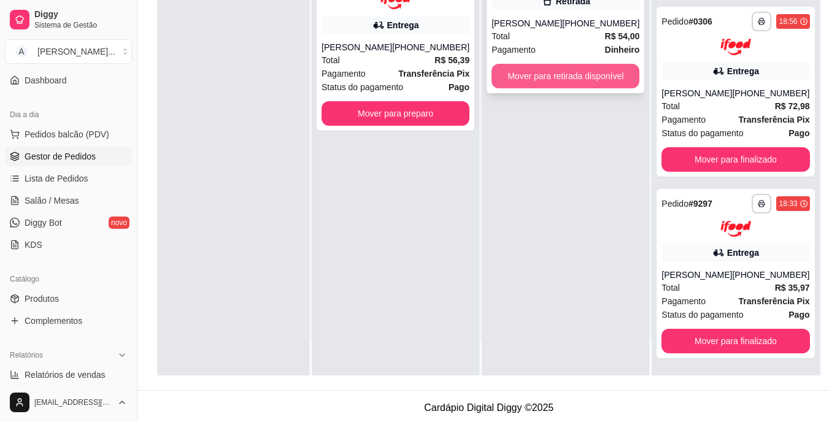
click at [576, 86] on button "Mover para retirada disponível" at bounding box center [565, 76] width 148 height 25
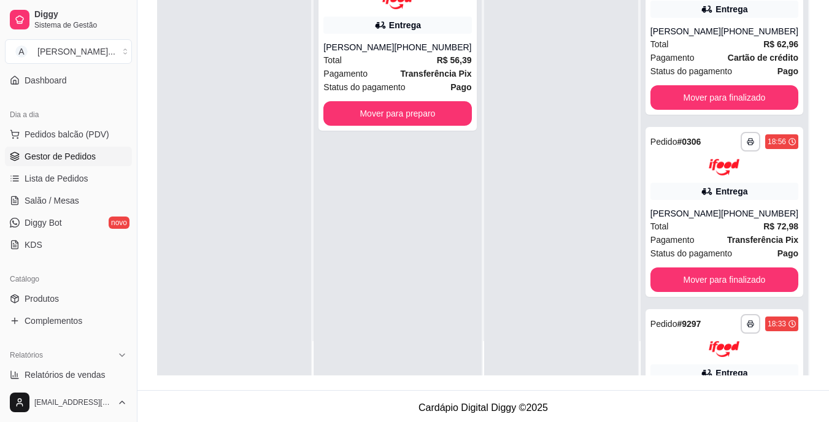
scroll to position [1574, 0]
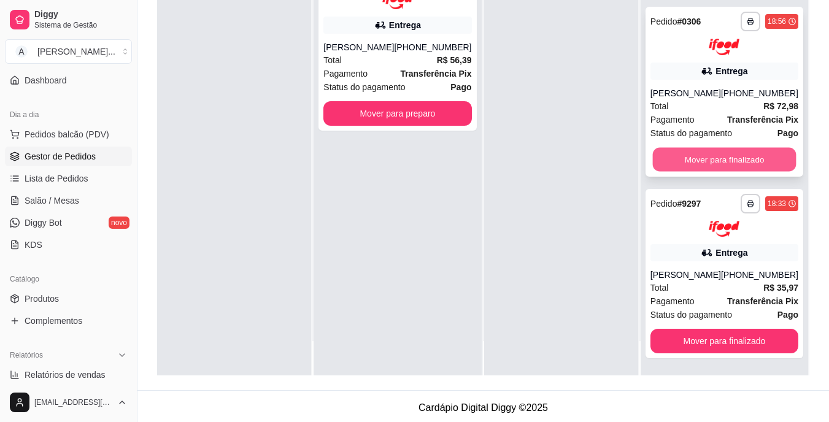
click at [690, 157] on button "Mover para finalizado" at bounding box center [724, 159] width 144 height 24
click at [690, 157] on button "Mover para finalizado" at bounding box center [724, 159] width 148 height 25
click at [690, 157] on button "Mover para finalizado" at bounding box center [724, 159] width 144 height 24
click at [690, 157] on button "Mover para finalizado" at bounding box center [724, 159] width 148 height 25
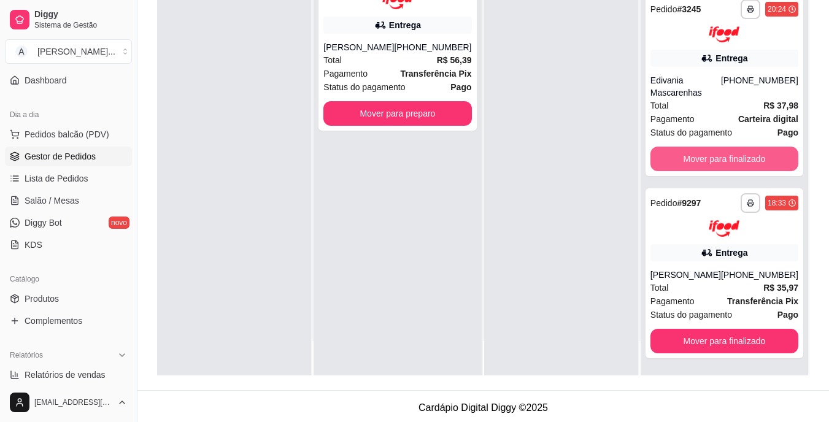
click at [690, 157] on button "Mover para finalizado" at bounding box center [724, 159] width 148 height 25
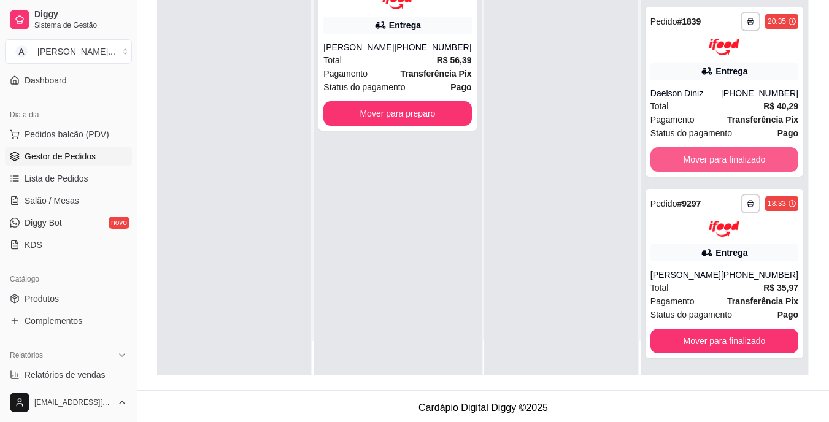
click at [690, 157] on button "Mover para finalizado" at bounding box center [724, 159] width 148 height 25
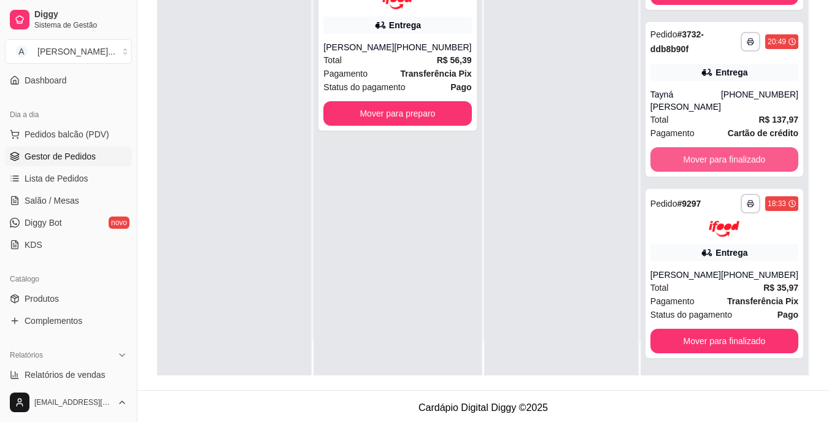
click at [690, 157] on button "Mover para finalizado" at bounding box center [724, 159] width 148 height 25
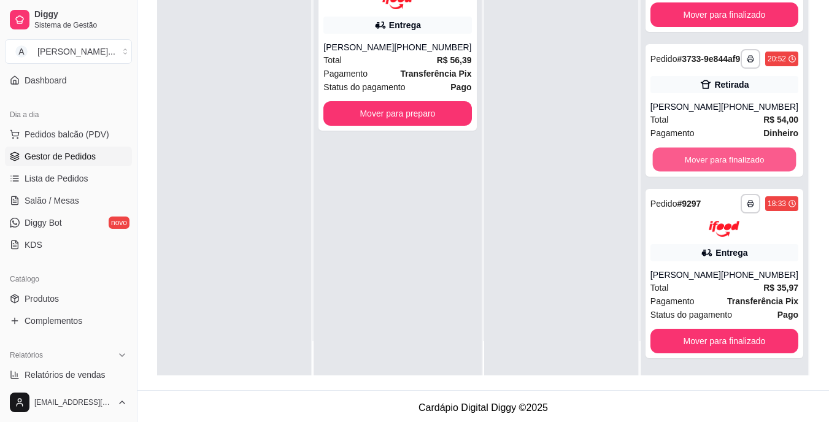
click at [690, 157] on button "Mover para finalizado" at bounding box center [724, 159] width 144 height 24
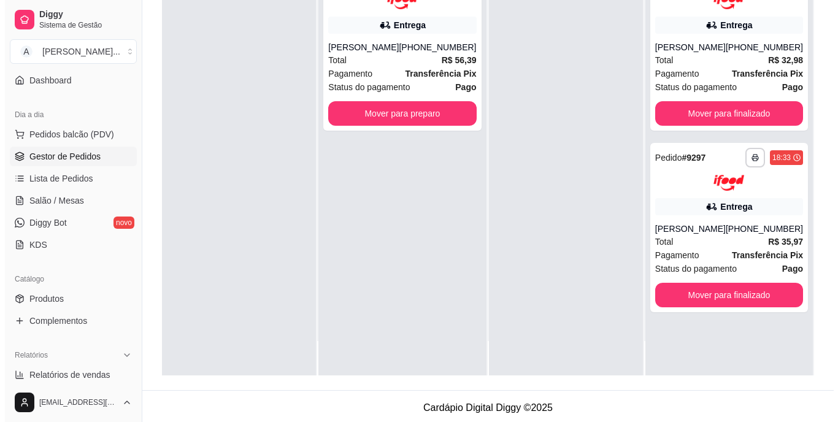
scroll to position [0, 0]
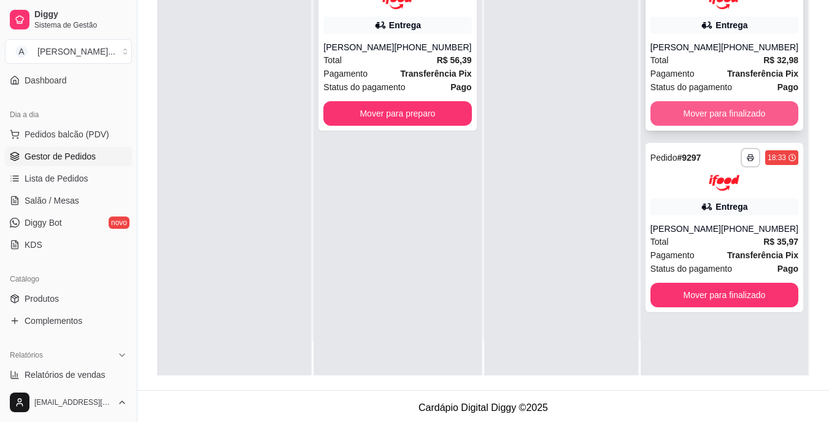
click at [693, 117] on button "Mover para finalizado" at bounding box center [724, 113] width 148 height 25
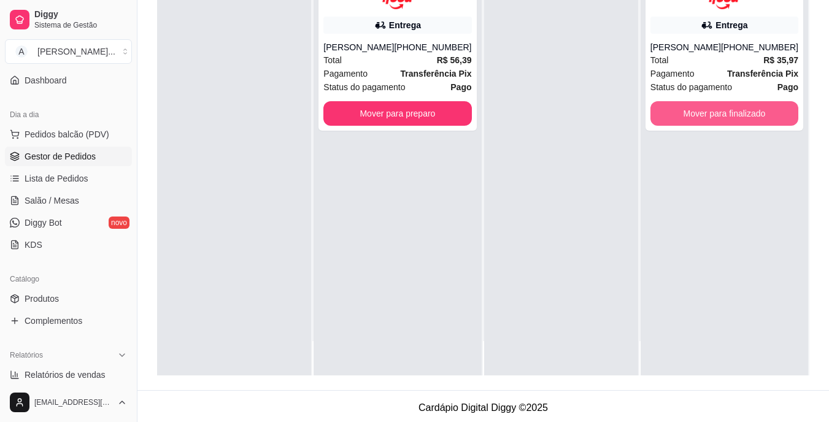
click at [693, 117] on button "Mover para finalizado" at bounding box center [724, 113] width 148 height 25
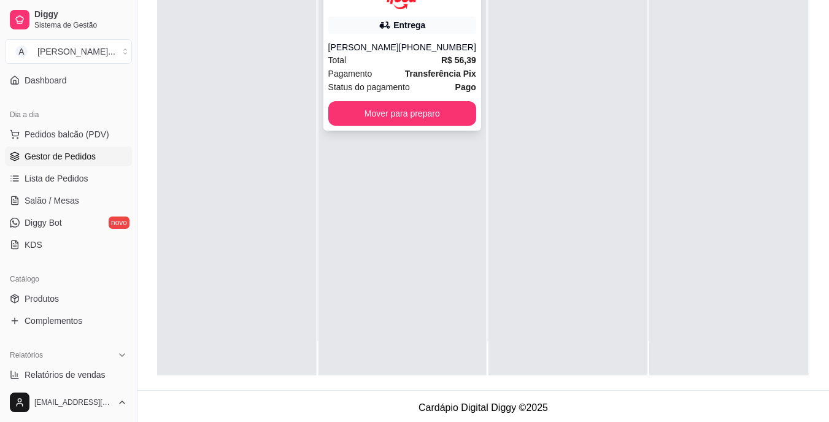
click at [420, 40] on div "**********" at bounding box center [402, 46] width 158 height 170
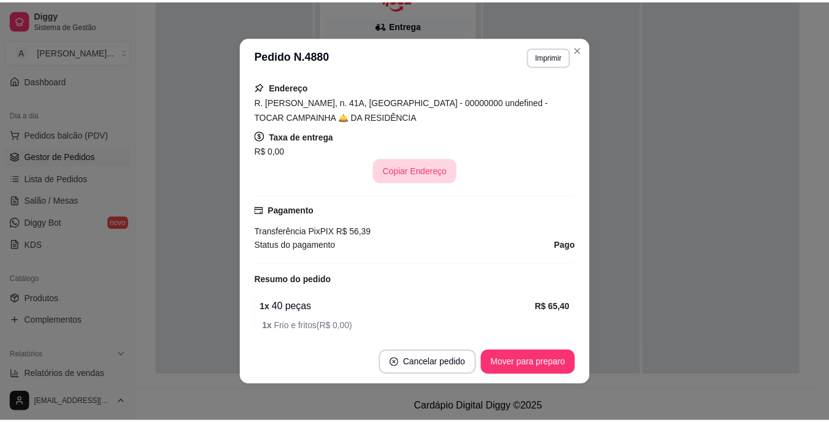
scroll to position [307, 0]
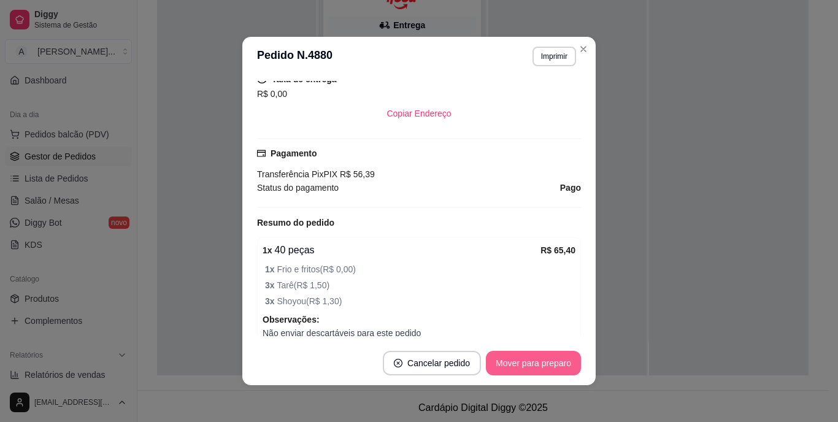
click at [534, 360] on button "Mover para preparo" at bounding box center [533, 363] width 95 height 25
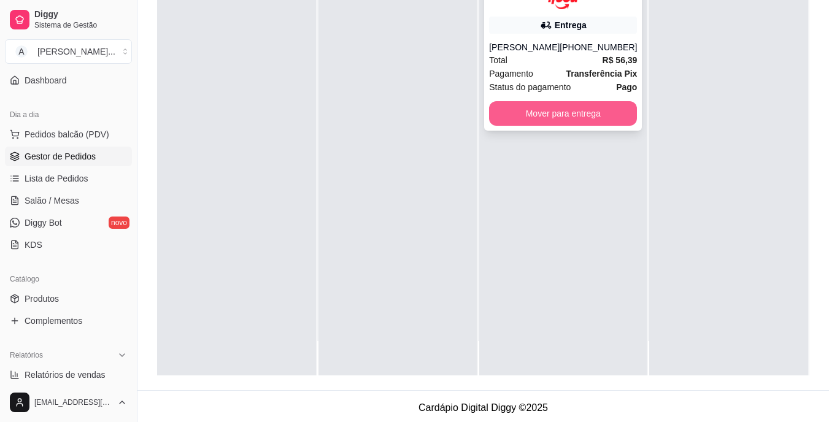
click at [609, 111] on button "Mover para entrega" at bounding box center [563, 113] width 148 height 25
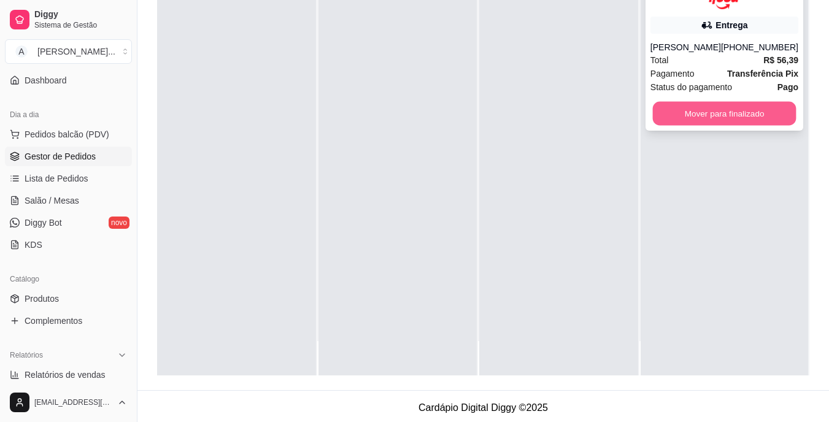
click at [693, 115] on button "Mover para finalizado" at bounding box center [724, 113] width 144 height 24
click at [742, 123] on button "Mover para finalizado" at bounding box center [724, 113] width 148 height 25
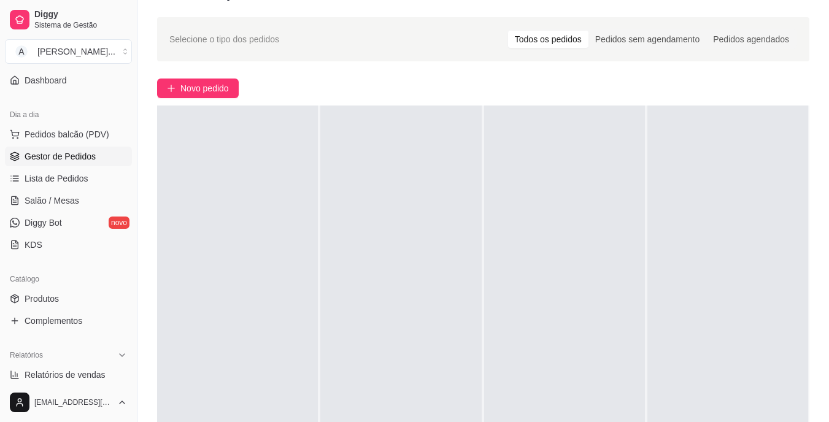
scroll to position [61, 0]
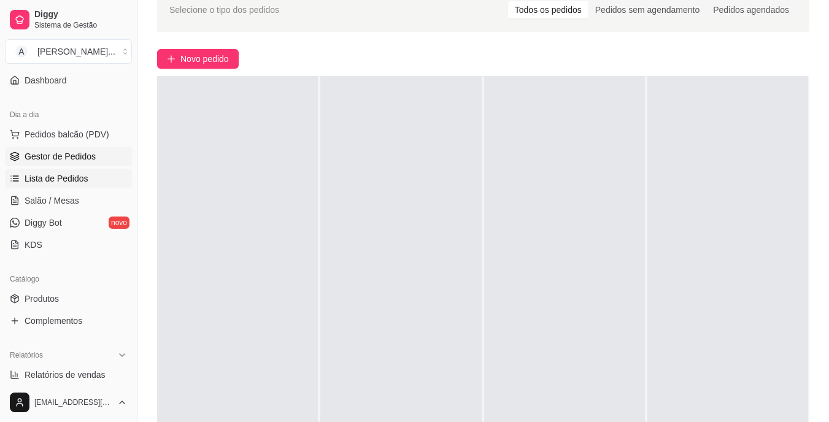
click at [67, 172] on link "Lista de Pedidos" at bounding box center [68, 179] width 127 height 20
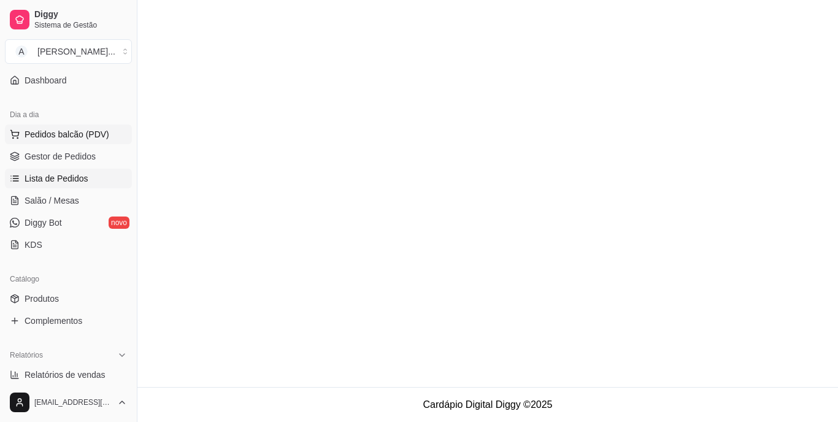
click at [90, 133] on span "Pedidos balcão (PDV)" at bounding box center [67, 134] width 85 height 12
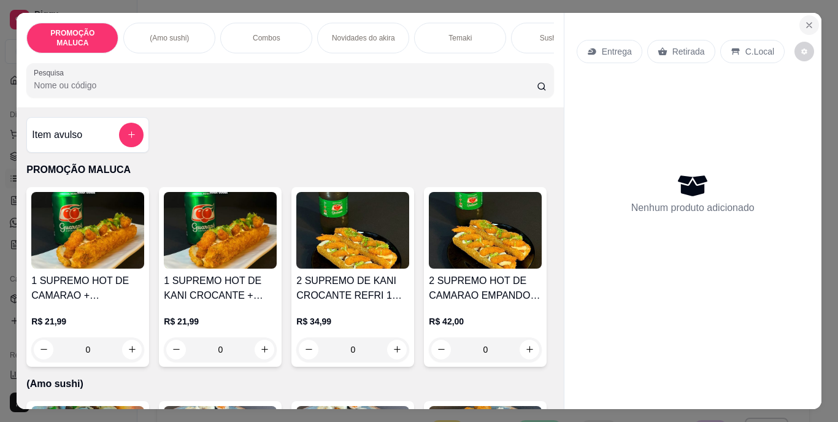
click at [807, 20] on icon "Close" at bounding box center [809, 25] width 10 height 10
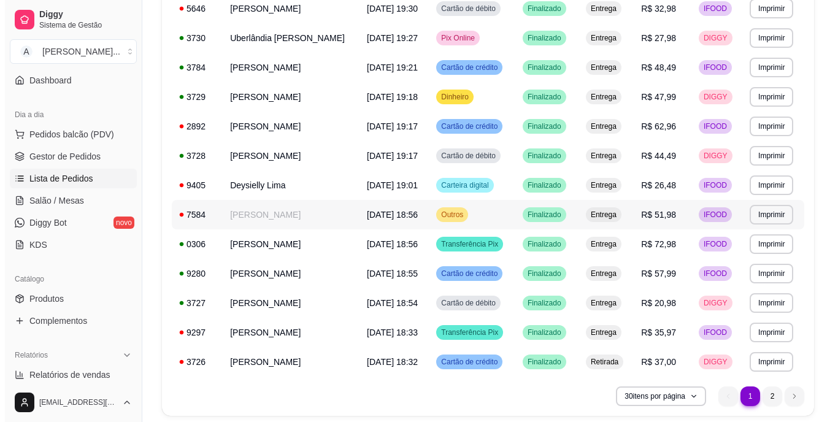
scroll to position [666, 0]
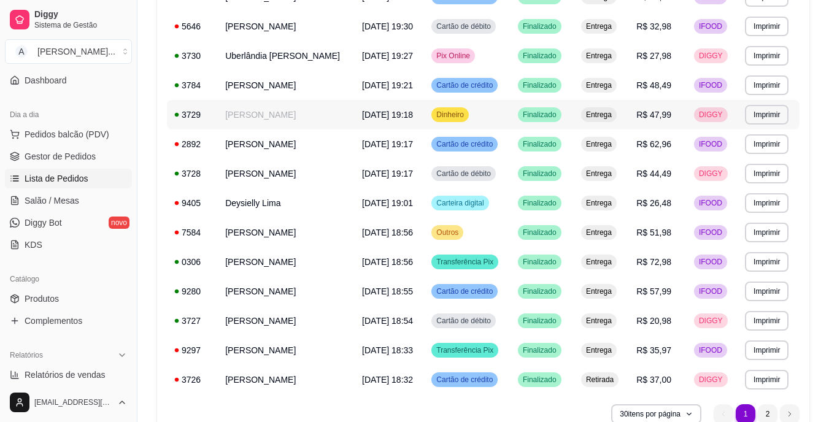
click at [596, 118] on span "Entrega" at bounding box center [599, 115] width 31 height 10
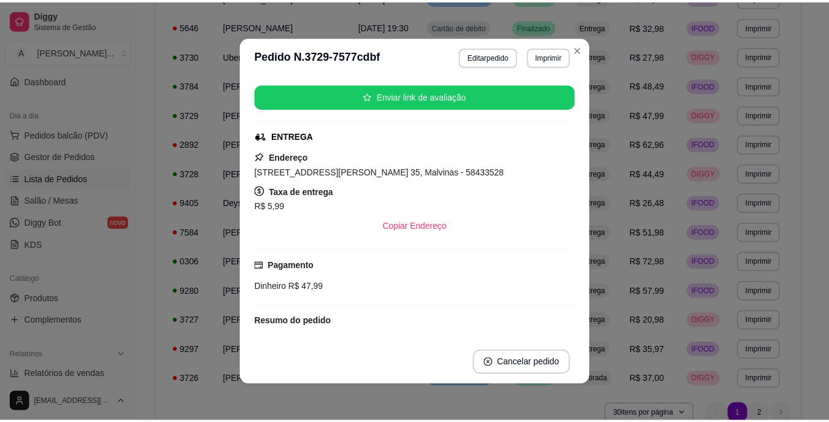
scroll to position [171, 0]
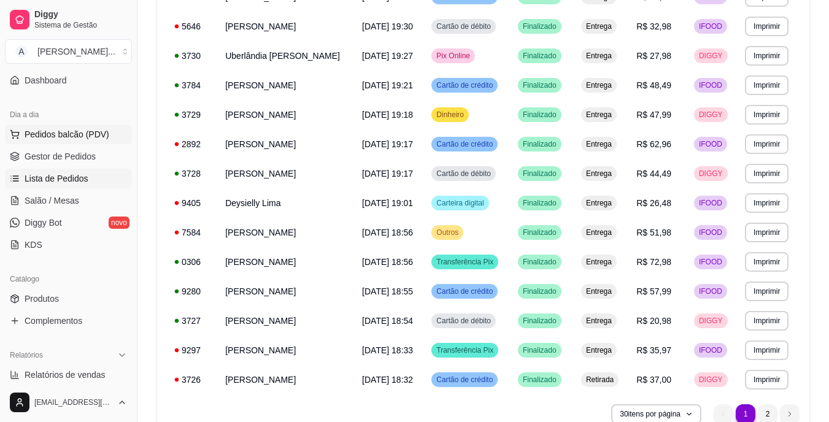
click at [85, 139] on span "Pedidos balcão (PDV)" at bounding box center [67, 134] width 85 height 12
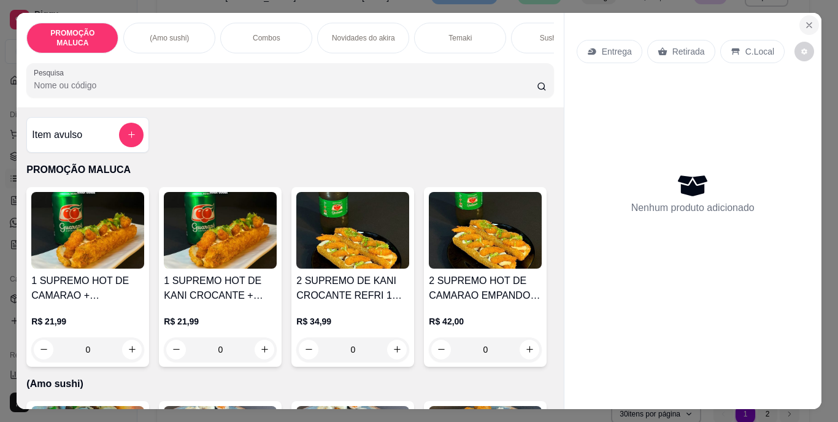
click at [804, 20] on icon "Close" at bounding box center [809, 25] width 10 height 10
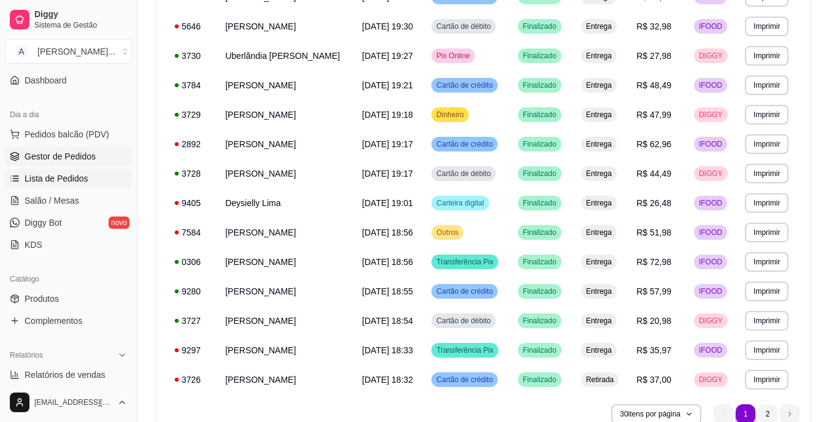
click at [63, 154] on span "Gestor de Pedidos" at bounding box center [60, 156] width 71 height 12
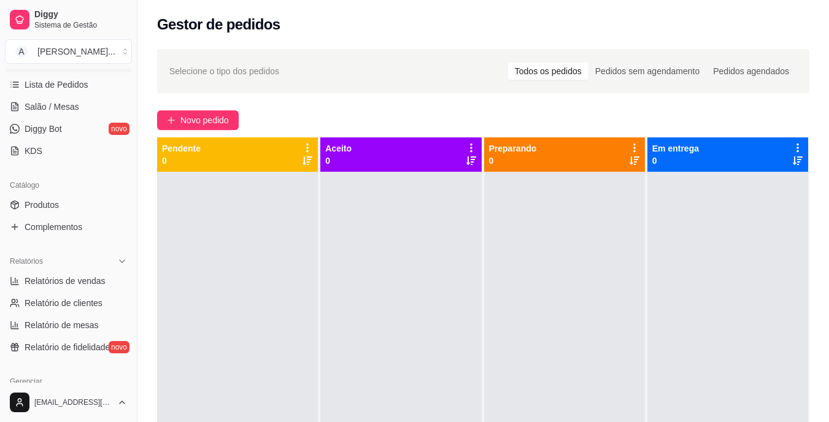
scroll to position [226, 0]
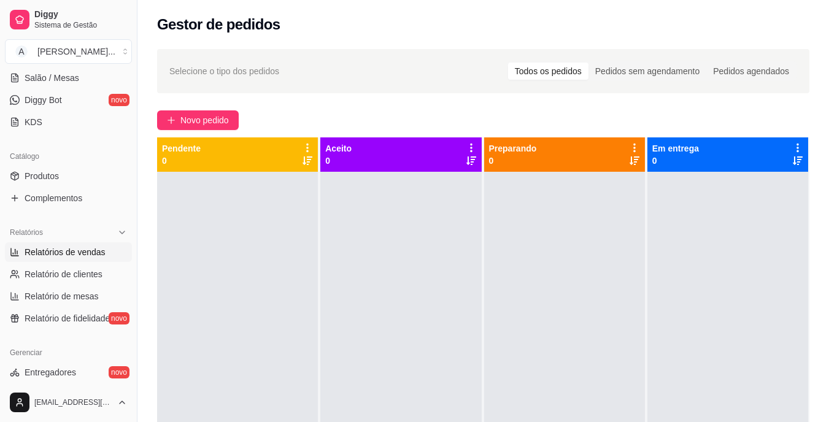
click at [111, 252] on link "Relatórios de vendas" at bounding box center [68, 252] width 127 height 20
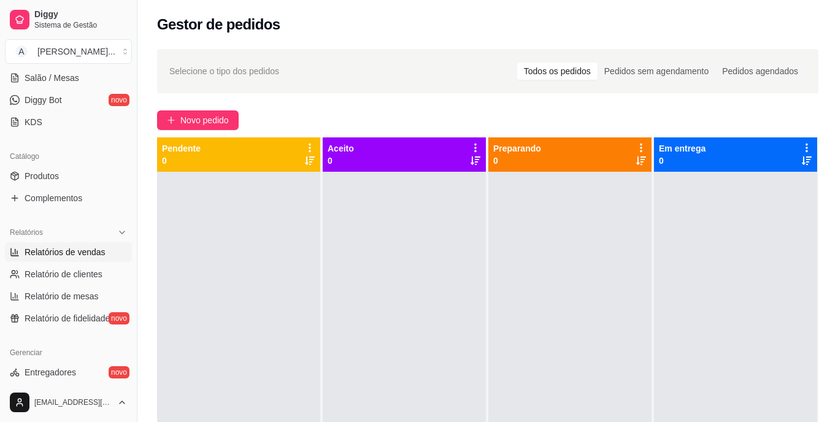
select select "ALL"
select select "0"
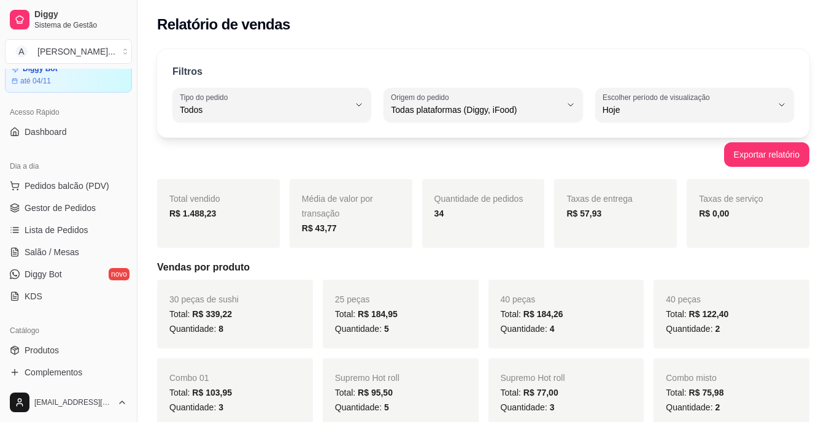
scroll to position [42, 0]
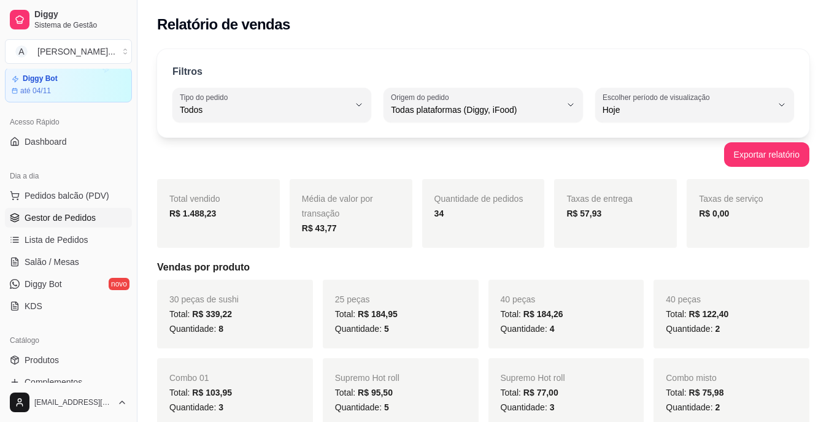
click at [87, 226] on link "Gestor de Pedidos" at bounding box center [68, 218] width 127 height 20
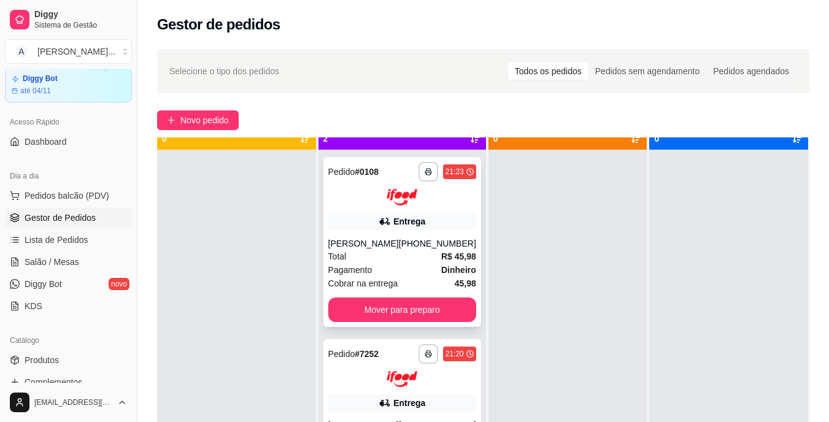
scroll to position [34, 0]
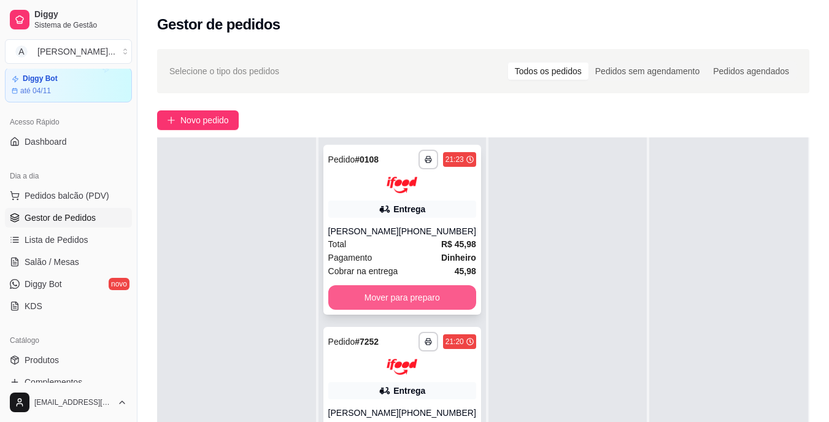
click at [388, 306] on button "Mover para preparo" at bounding box center [402, 297] width 148 height 25
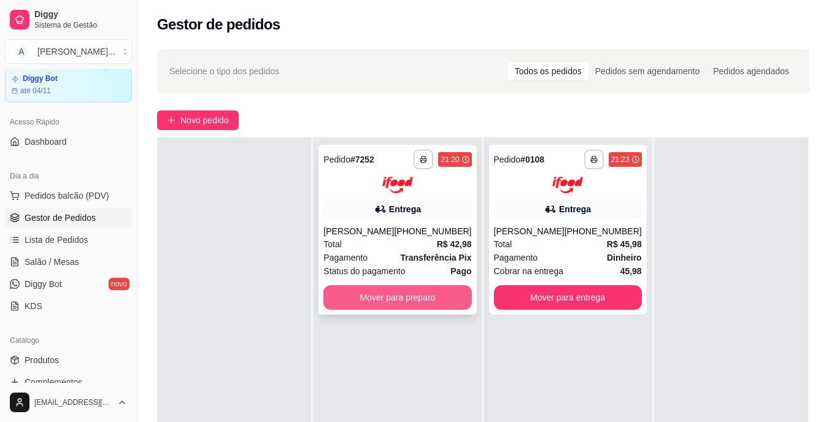
click at [389, 304] on button "Mover para preparo" at bounding box center [397, 297] width 148 height 25
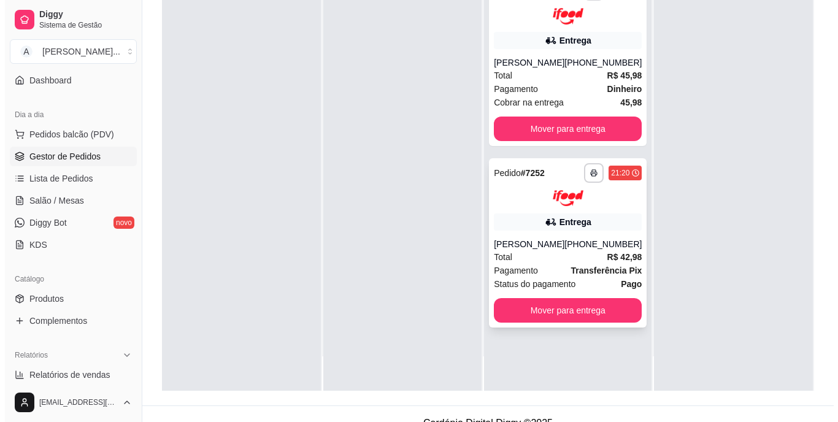
scroll to position [187, 0]
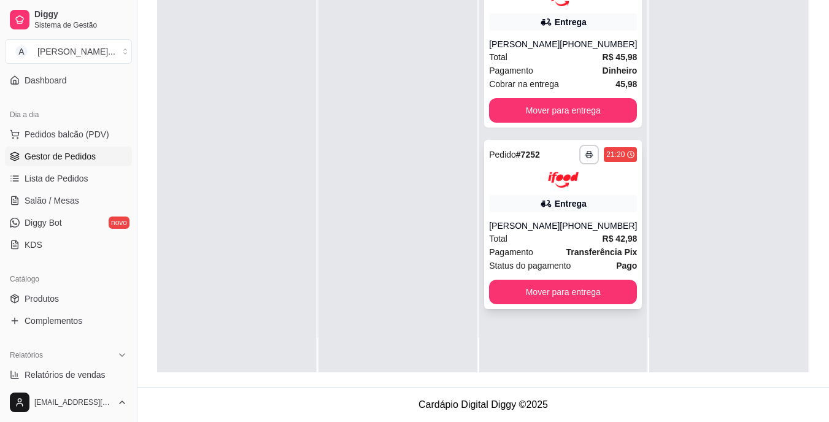
click at [549, 232] on div "[PERSON_NAME]" at bounding box center [524, 226] width 71 height 12
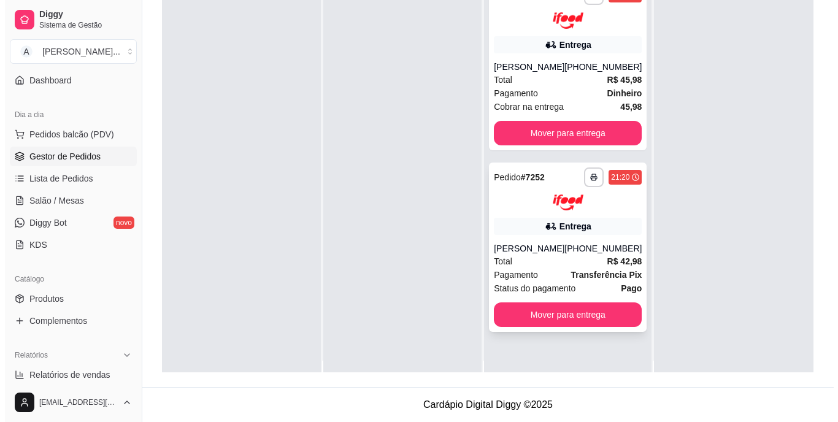
scroll to position [0, 0]
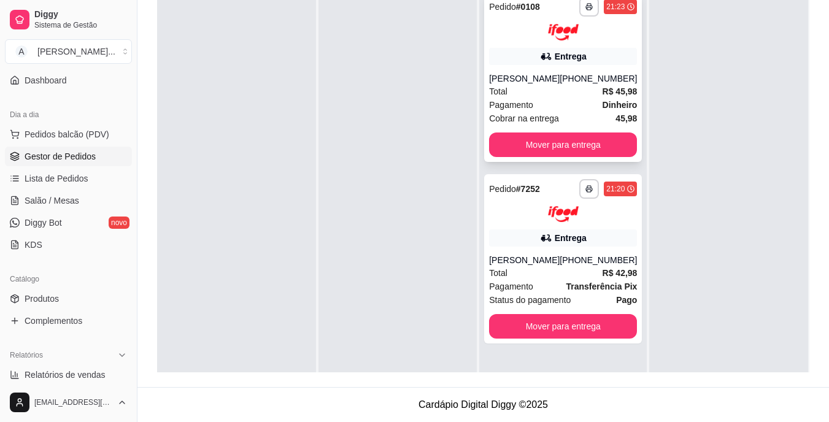
click at [558, 90] on div "Total R$ 45,98" at bounding box center [563, 91] width 148 height 13
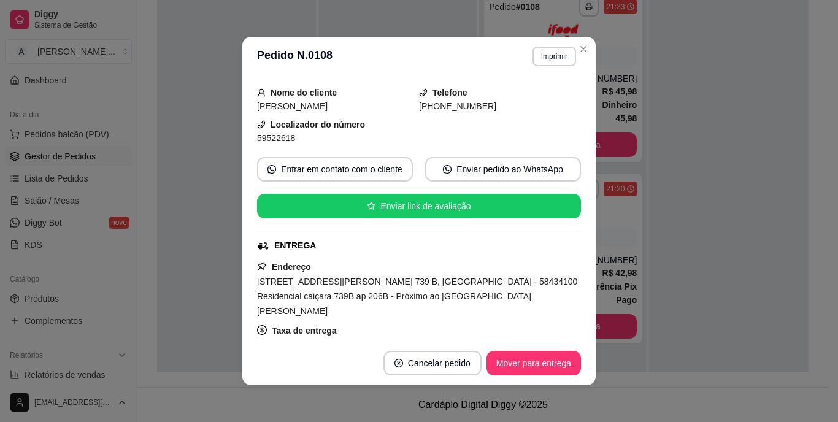
scroll to position [123, 0]
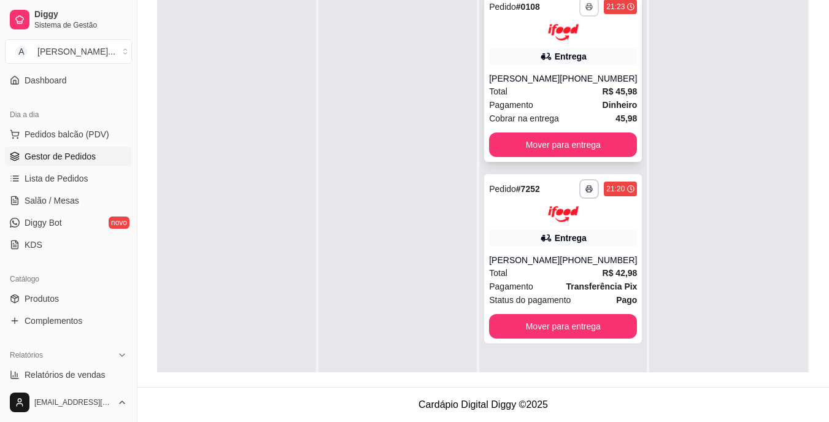
click at [579, 14] on button "button" at bounding box center [589, 7] width 20 height 20
click at [580, 12] on button "button" at bounding box center [589, 7] width 20 height 20
click at [565, 42] on button "IMPRESSORA" at bounding box center [547, 50] width 89 height 20
click at [587, 274] on div "Total R$ 42,98" at bounding box center [563, 272] width 148 height 13
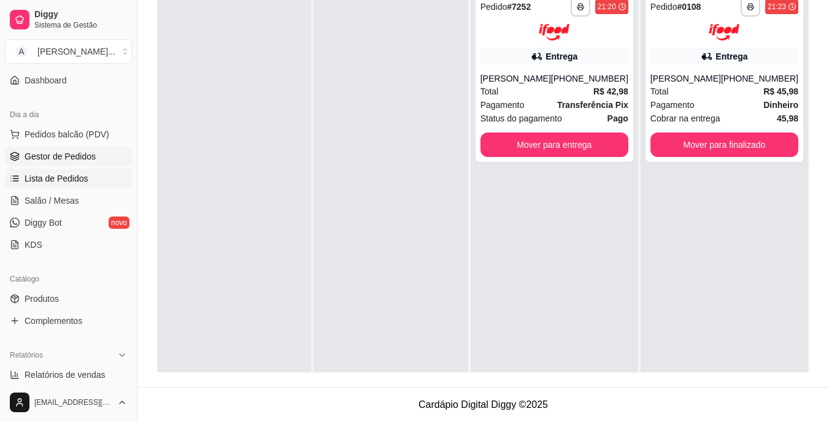
click at [90, 173] on link "Lista de Pedidos" at bounding box center [68, 179] width 127 height 20
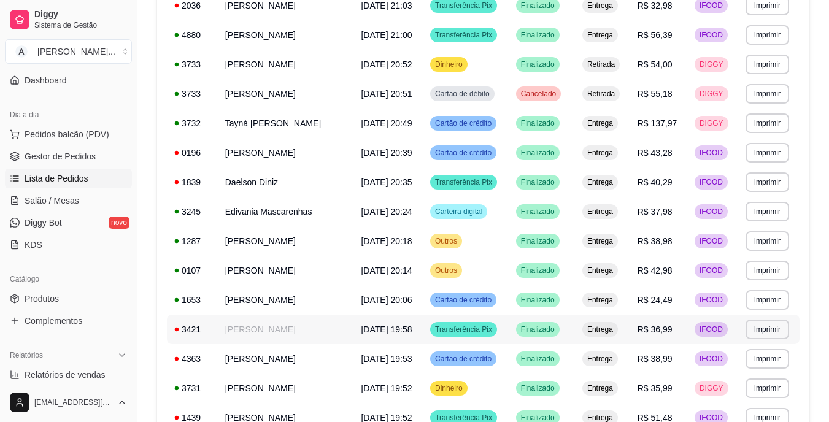
scroll to position [307, 0]
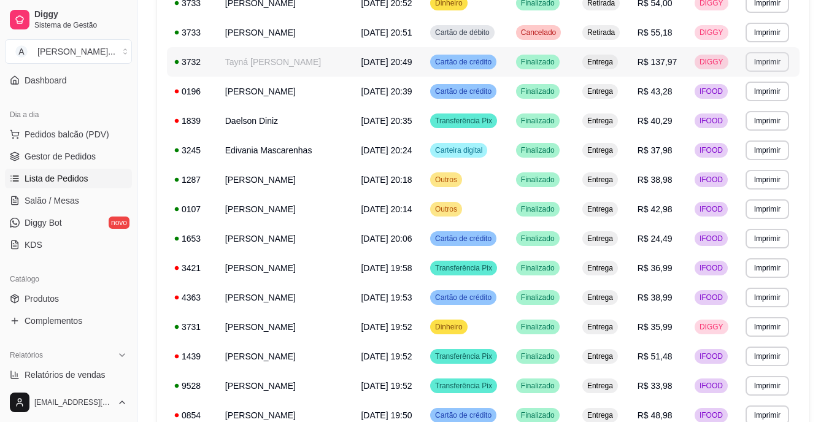
click at [761, 58] on button "Imprimir" at bounding box center [768, 62] width 44 height 20
click at [769, 66] on button "Imprimir" at bounding box center [768, 62] width 44 height 20
click at [745, 100] on button "IMPRESSORA" at bounding box center [748, 105] width 89 height 20
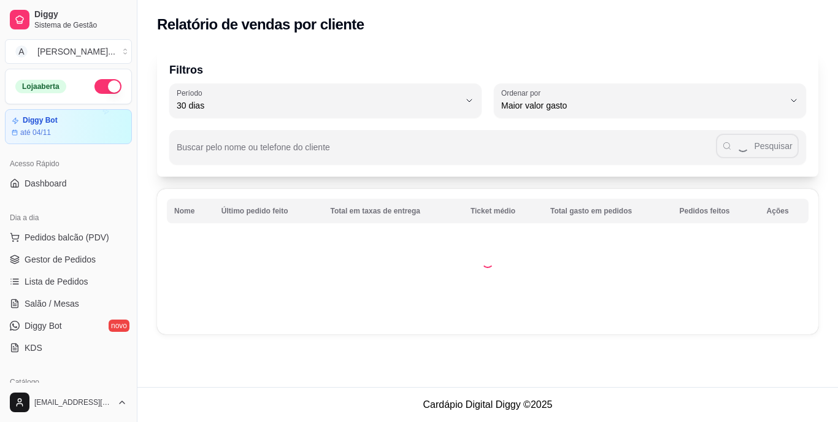
select select "30"
select select "HIGHEST_TOTAL_SPENT_WITH_ORDERS"
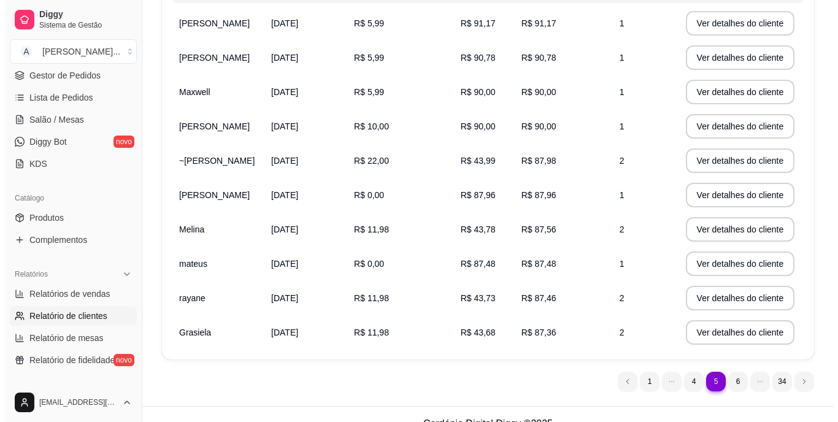
scroll to position [239, 0]
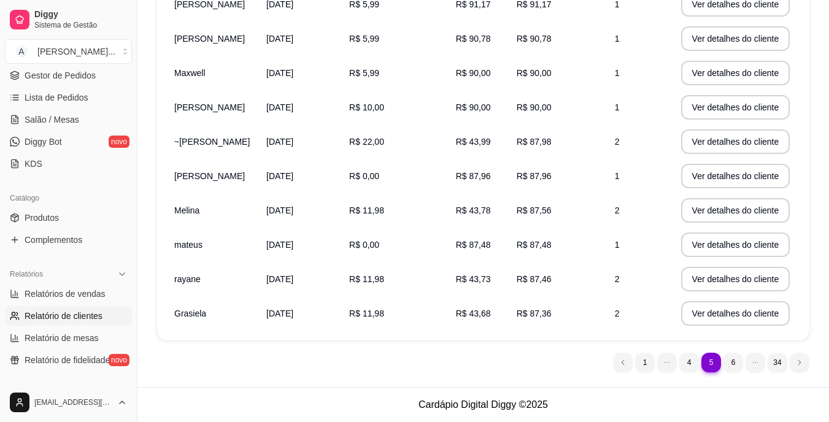
click at [526, 320] on td "R$ 87,36" at bounding box center [558, 313] width 98 height 34
click at [428, 320] on td "R$ 11,98" at bounding box center [395, 313] width 107 height 34
click at [428, 316] on td "R$ 11,98" at bounding box center [395, 313] width 107 height 34
click at [426, 314] on td "R$ 11,98" at bounding box center [395, 313] width 107 height 34
click at [764, 320] on button "Ver detalhes do cliente" at bounding box center [735, 314] width 106 height 24
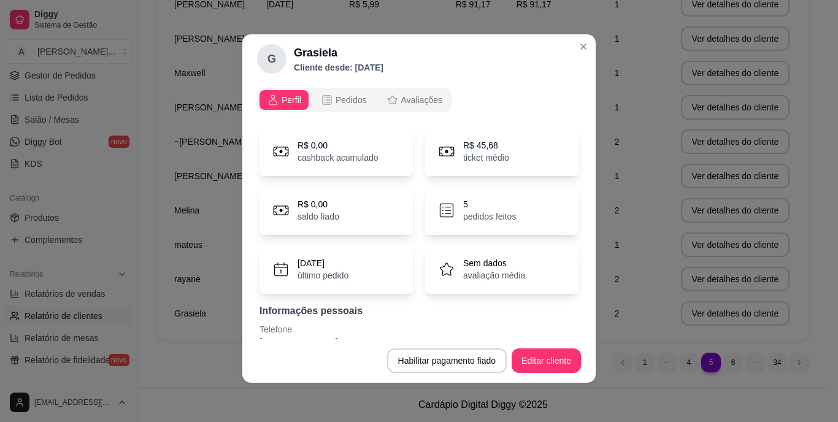
scroll to position [0, 0]
click at [479, 215] on p "pedidos feitos" at bounding box center [489, 217] width 53 height 12
click at [507, 201] on p "5" at bounding box center [489, 205] width 53 height 12
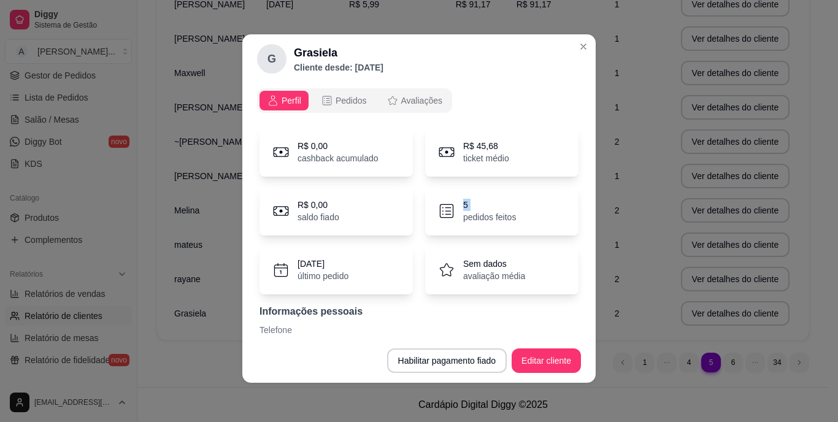
drag, startPoint x: 507, startPoint y: 201, endPoint x: 504, endPoint y: 207, distance: 6.9
click at [504, 207] on p "5" at bounding box center [489, 205] width 53 height 12
click at [336, 94] on span "Pedidos" at bounding box center [351, 100] width 31 height 12
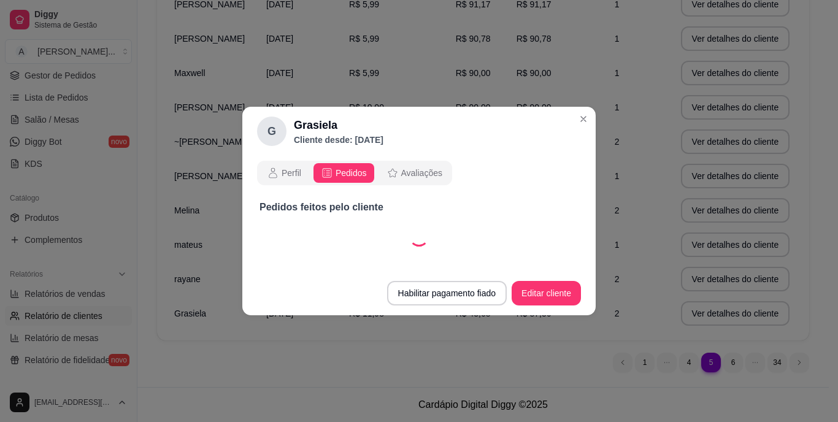
select select "30"
select select "ALL"
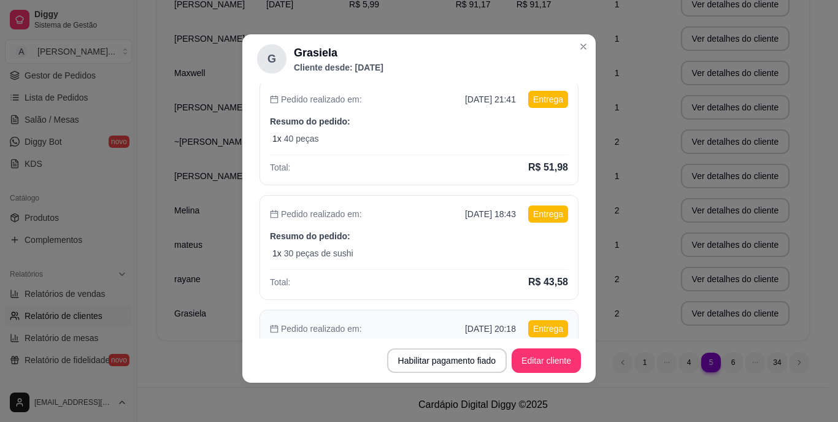
scroll to position [111, 0]
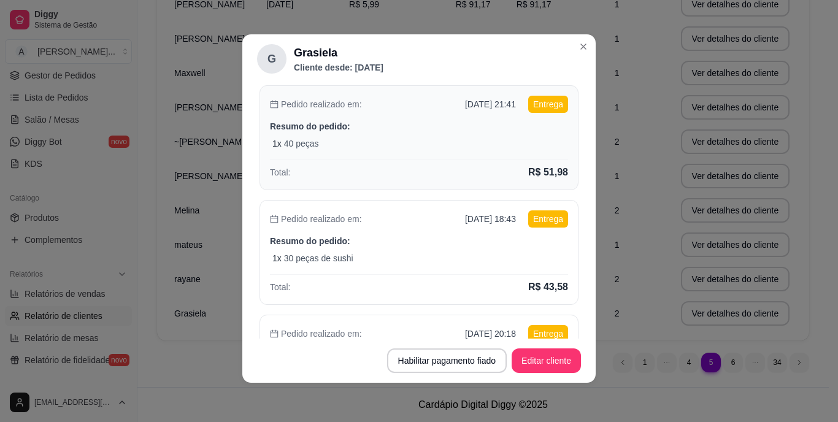
click at [416, 163] on div "Total: R$ 51,98" at bounding box center [419, 170] width 298 height 20
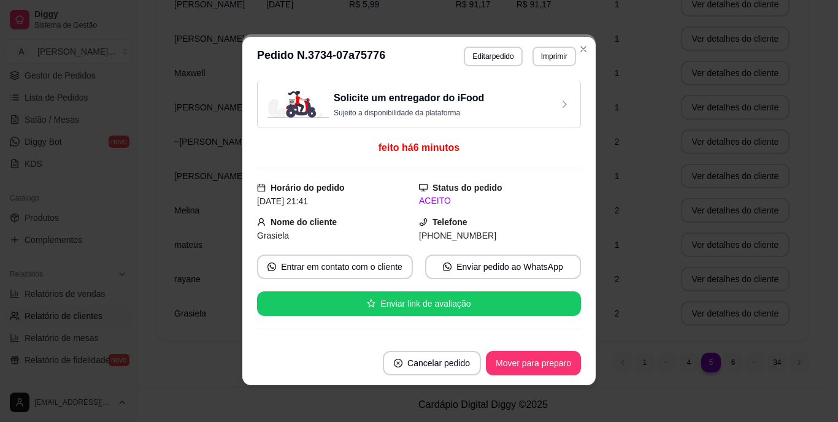
scroll to position [0, 0]
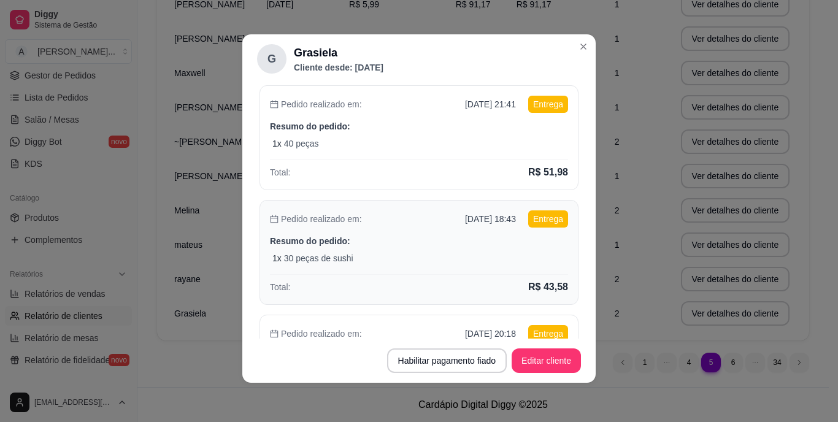
click at [434, 263] on div "1 x 30 peças de sushi" at bounding box center [420, 258] width 296 height 12
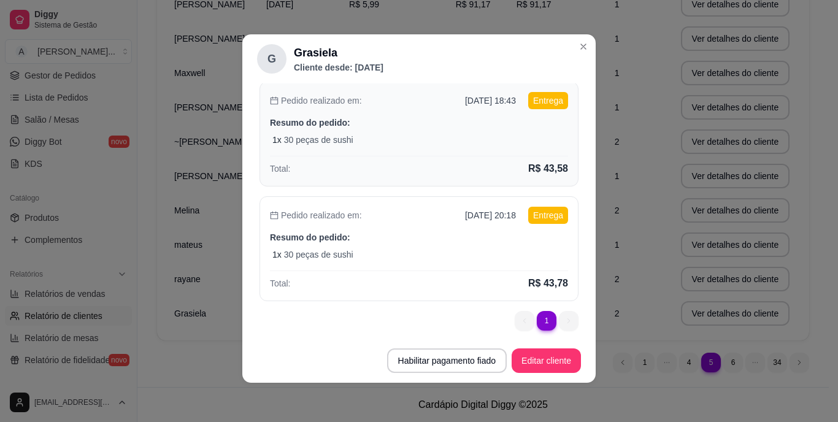
scroll to position [234, 0]
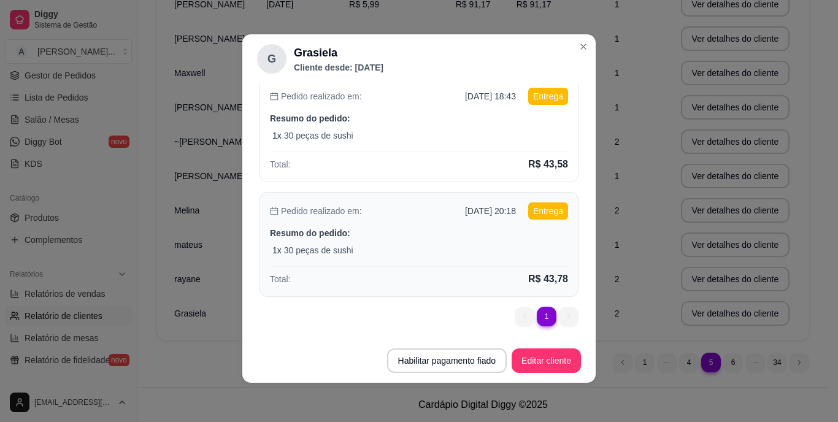
click at [390, 261] on div "Pedido realizado em: [DATE] 20:18 Entrega Resumo do pedido: 1 x 30 peças de sus…" at bounding box center [419, 244] width 319 height 105
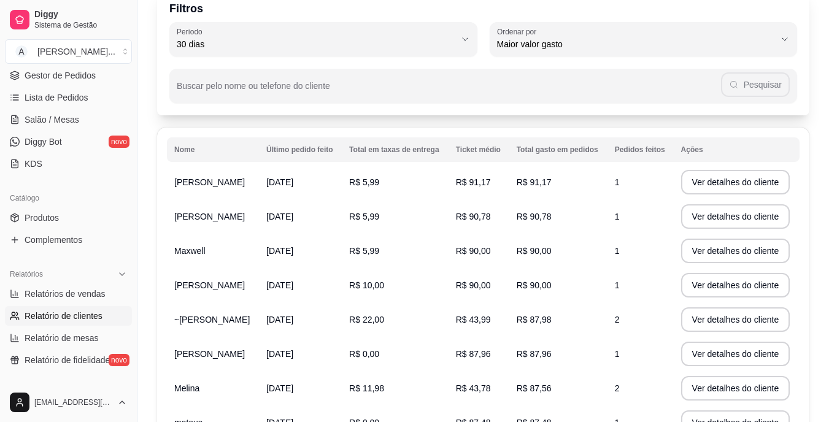
scroll to position [55, 0]
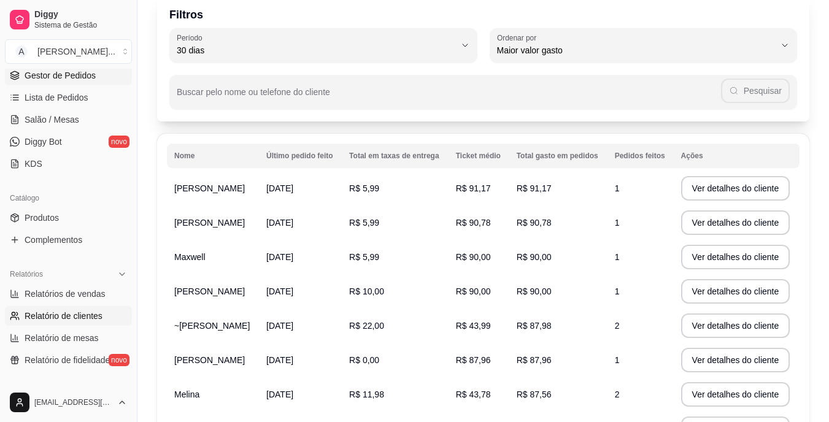
click at [87, 76] on span "Gestor de Pedidos" at bounding box center [60, 75] width 71 height 12
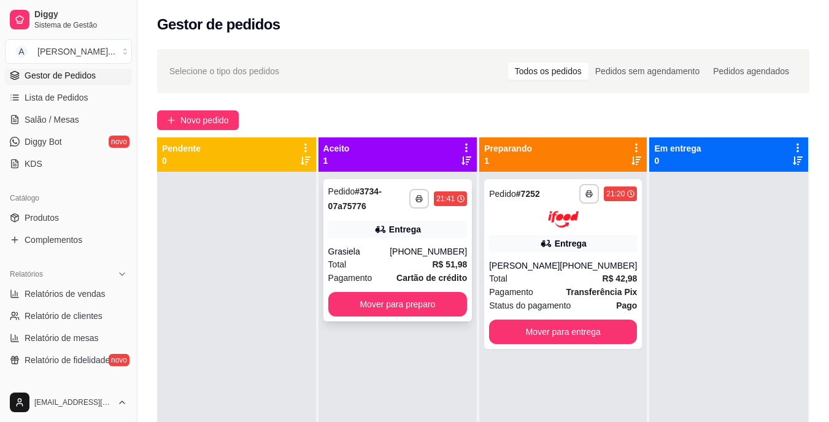
click at [380, 253] on div "Grasiela" at bounding box center [359, 251] width 62 height 12
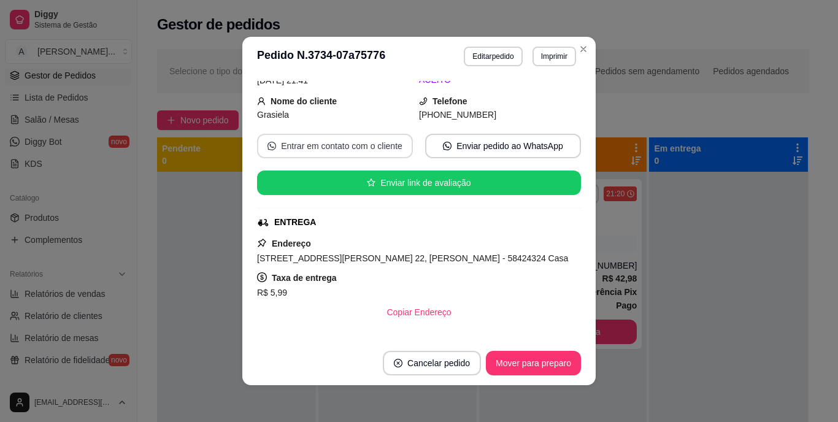
scroll to position [123, 0]
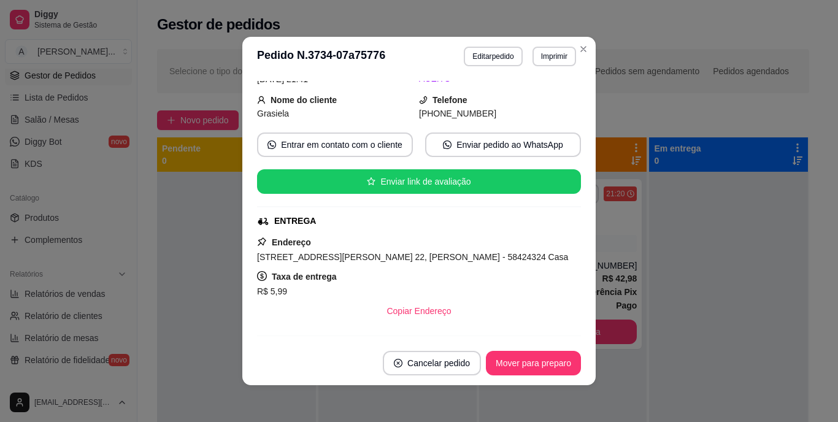
click at [395, 261] on span "[STREET_ADDRESS][PERSON_NAME] 22, [PERSON_NAME] - 58424324 Casa" at bounding box center [412, 257] width 311 height 10
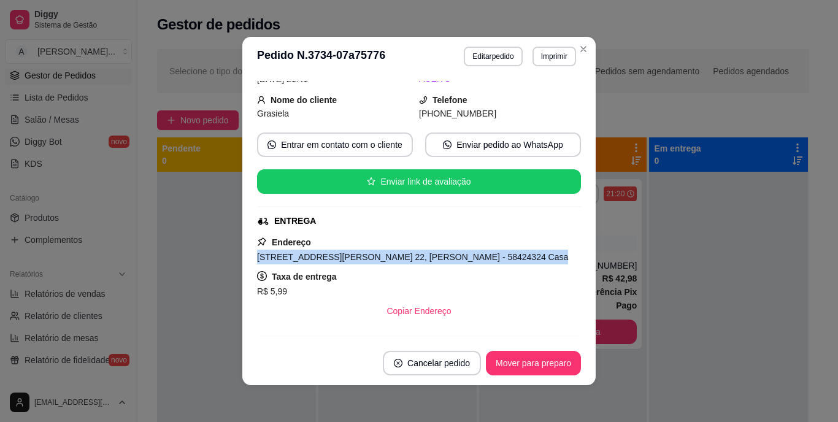
click at [395, 261] on span "[STREET_ADDRESS][PERSON_NAME] 22, [PERSON_NAME] - 58424324 Casa" at bounding box center [412, 257] width 311 height 10
copy span "[STREET_ADDRESS][PERSON_NAME] 22, [PERSON_NAME] - 58424324 Casa"
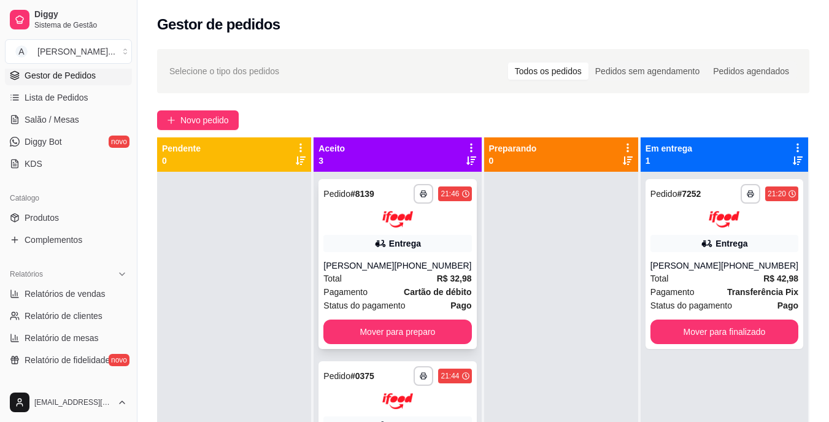
click at [412, 267] on div "[PHONE_NUMBER]" at bounding box center [432, 266] width 77 height 12
click at [382, 285] on div "Pagamento Cartão de débito" at bounding box center [397, 291] width 148 height 13
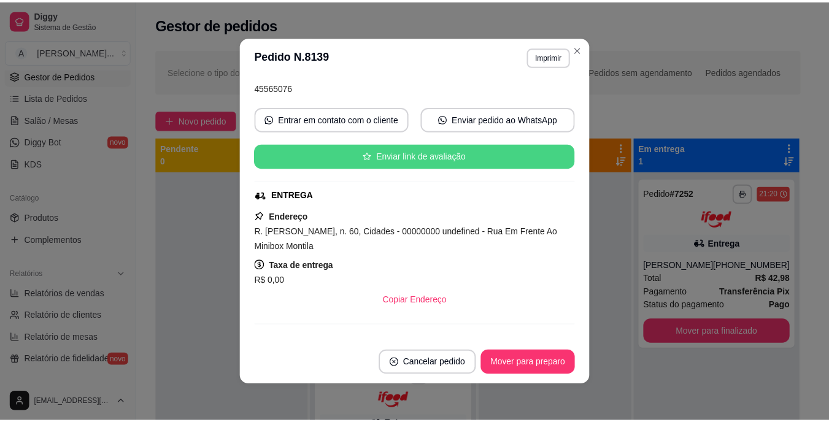
scroll to position [123, 0]
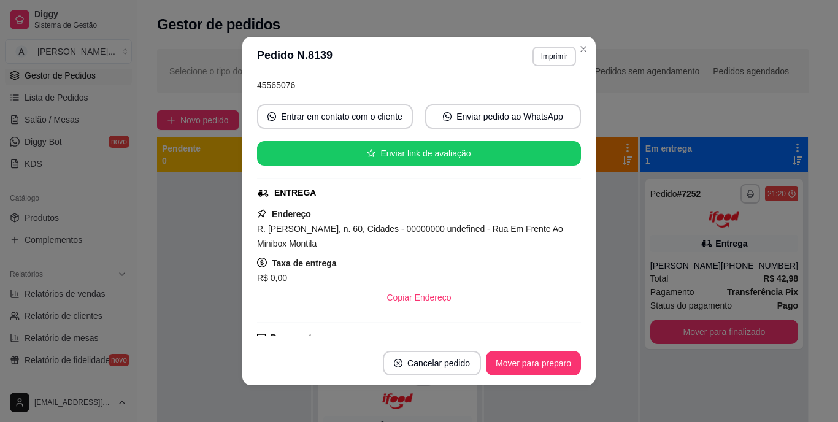
drag, startPoint x: 332, startPoint y: 245, endPoint x: 255, endPoint y: 241, distance: 77.4
click at [257, 242] on div "R. [PERSON_NAME], n. 60, Cidades - 00000000 undefined - Rua Em Frente Ao Minibo…" at bounding box center [419, 236] width 324 height 29
click at [339, 237] on div "R. [PERSON_NAME], n. 60, Cidades - 00000000 undefined - Rua Em Frente Ao Minibo…" at bounding box center [419, 236] width 324 height 29
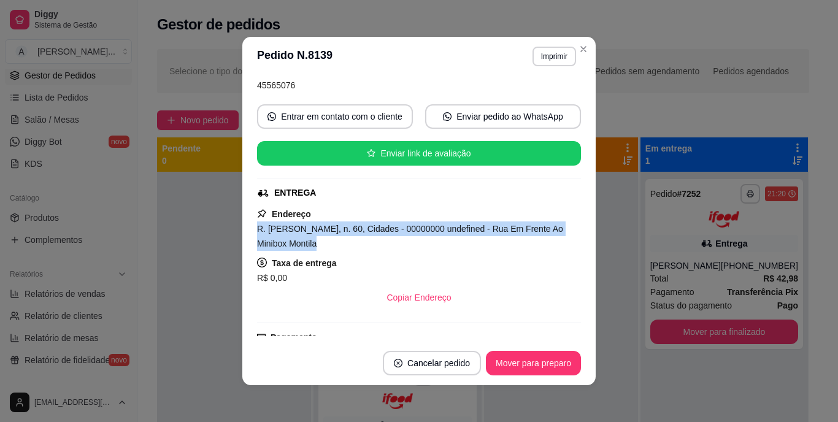
drag, startPoint x: 339, startPoint y: 237, endPoint x: 249, endPoint y: 230, distance: 90.5
click at [249, 230] on div "feito há 4 minutos Horário do pedido [DATE] 21:46 Status do pedido ACEITO Nome …" at bounding box center [418, 208] width 353 height 265
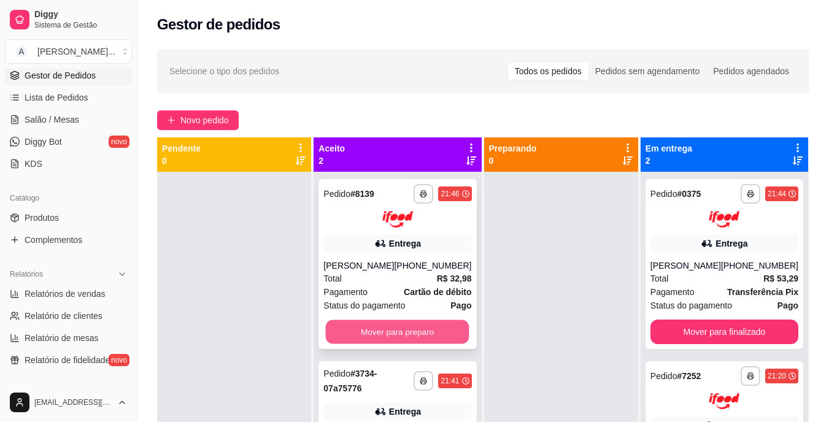
click at [336, 334] on button "Mover para preparo" at bounding box center [398, 332] width 144 height 24
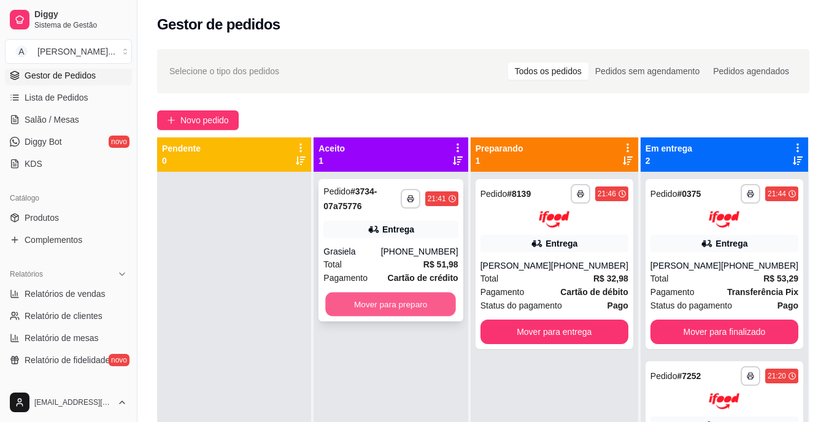
click at [358, 303] on button "Mover para preparo" at bounding box center [391, 305] width 131 height 24
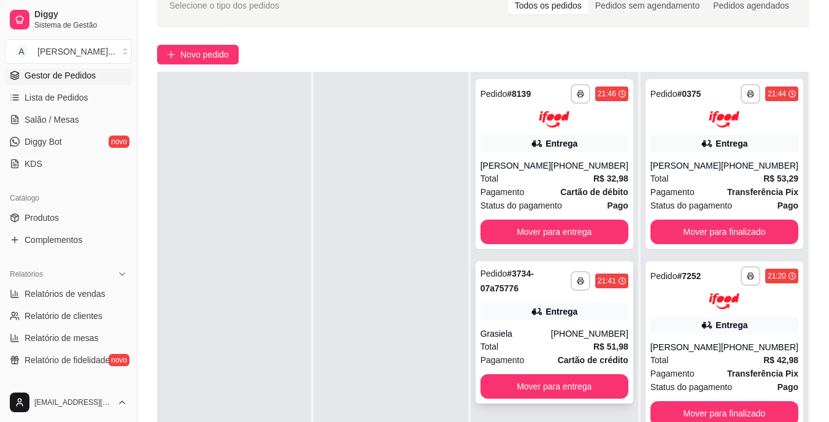
scroll to position [184, 0]
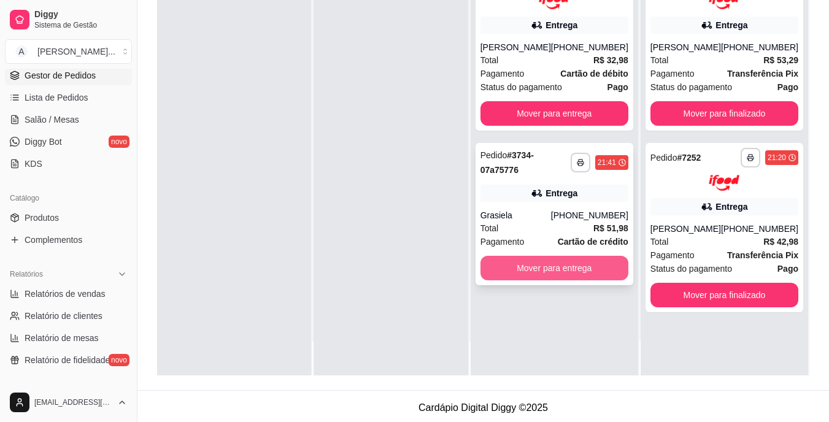
click at [584, 270] on button "Mover para entrega" at bounding box center [554, 268] width 148 height 25
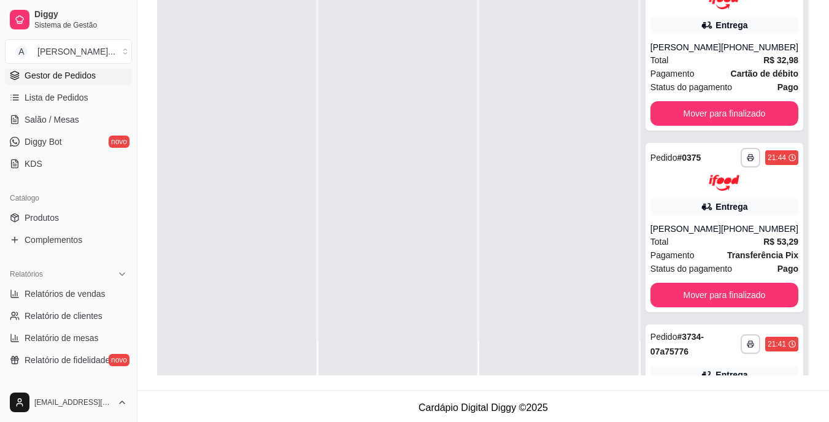
scroll to position [187, 0]
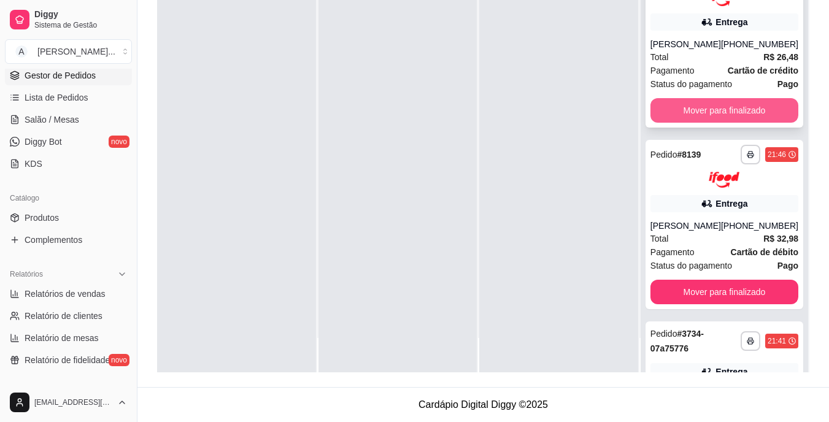
click at [739, 107] on button "Mover para finalizado" at bounding box center [724, 110] width 148 height 25
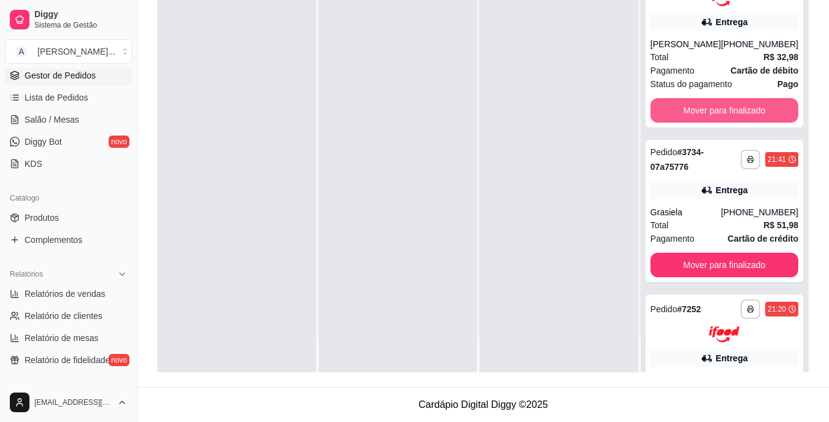
click at [738, 112] on button "Mover para finalizado" at bounding box center [724, 110] width 148 height 25
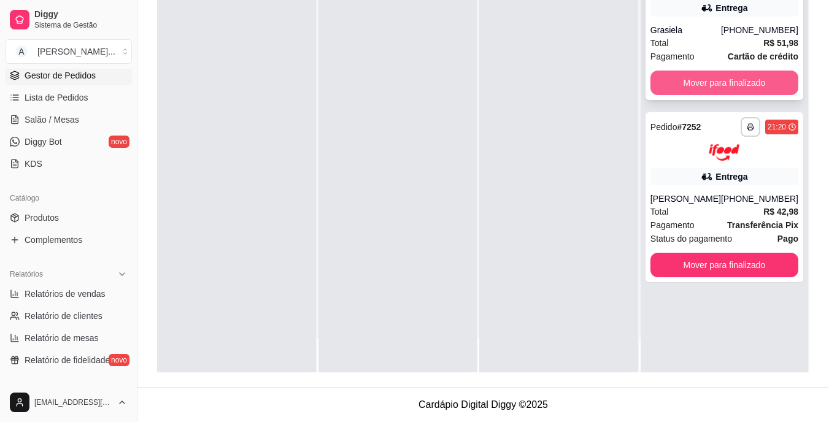
click at [739, 86] on button "Mover para finalizado" at bounding box center [724, 83] width 148 height 25
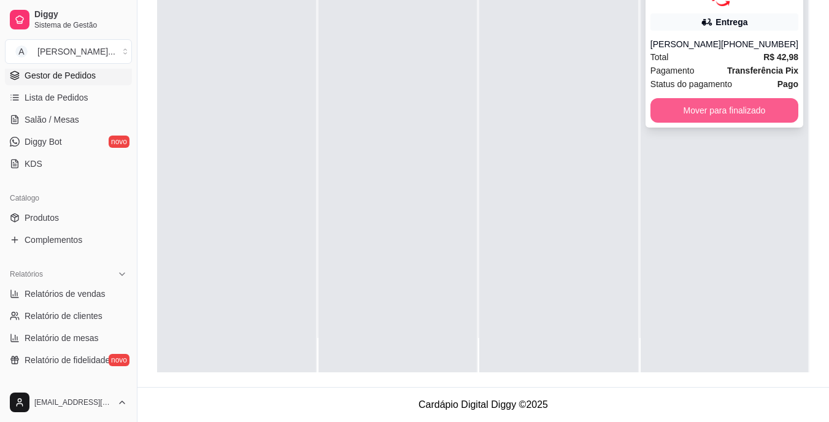
click at [732, 110] on button "Mover para finalizado" at bounding box center [724, 110] width 148 height 25
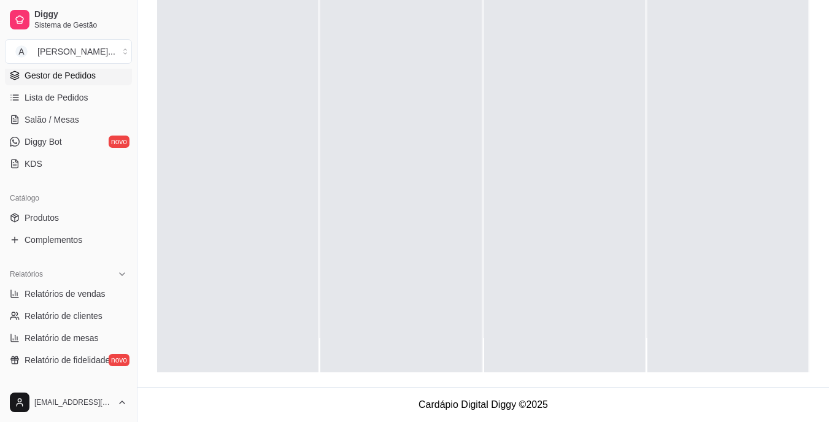
click at [169, 142] on div at bounding box center [237, 161] width 161 height 422
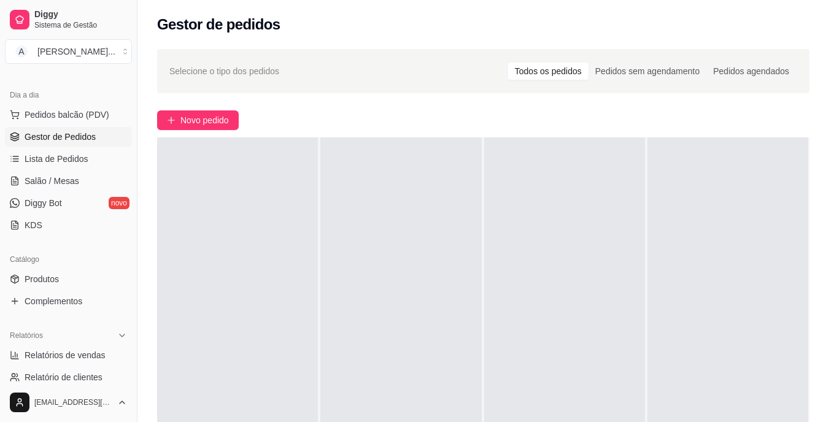
scroll to position [0, 0]
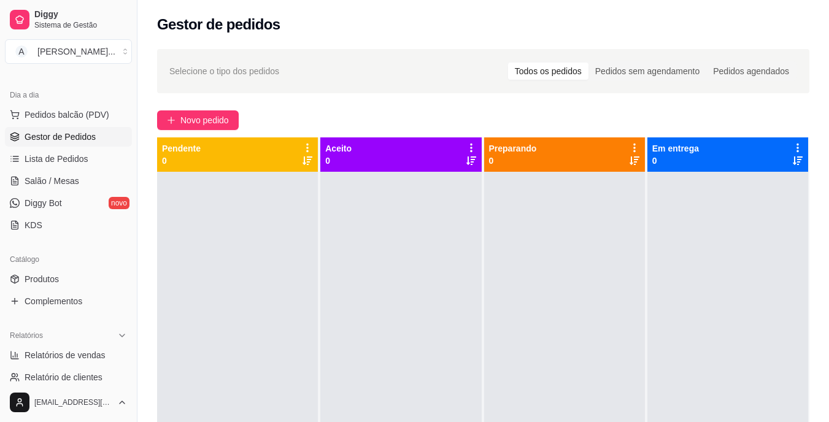
click at [349, 315] on div at bounding box center [400, 383] width 161 height 422
